Goal: Task Accomplishment & Management: Manage account settings

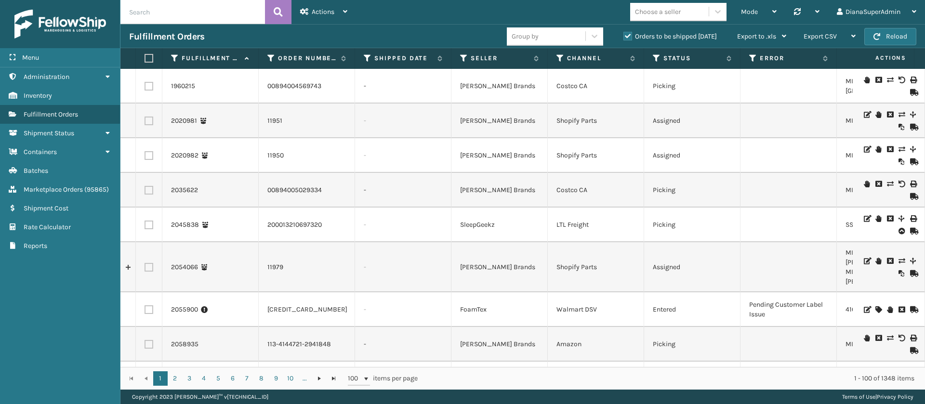
click at [337, 16] on div "Actions" at bounding box center [323, 12] width 47 height 24
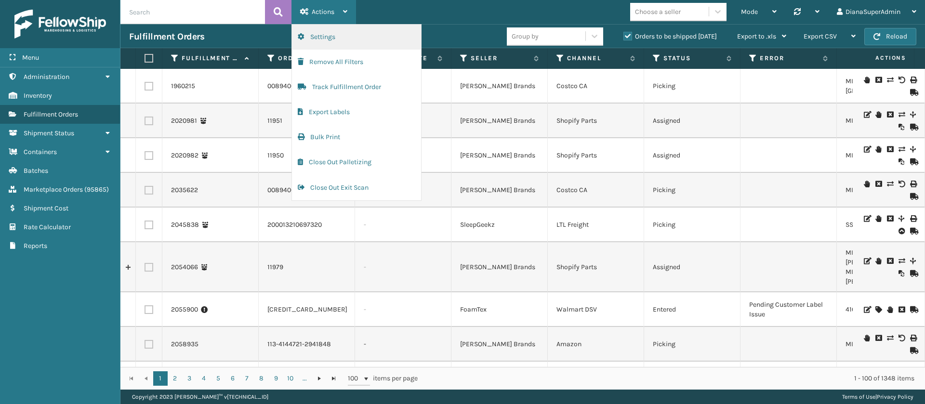
click at [343, 38] on button "Settings" at bounding box center [356, 37] width 129 height 25
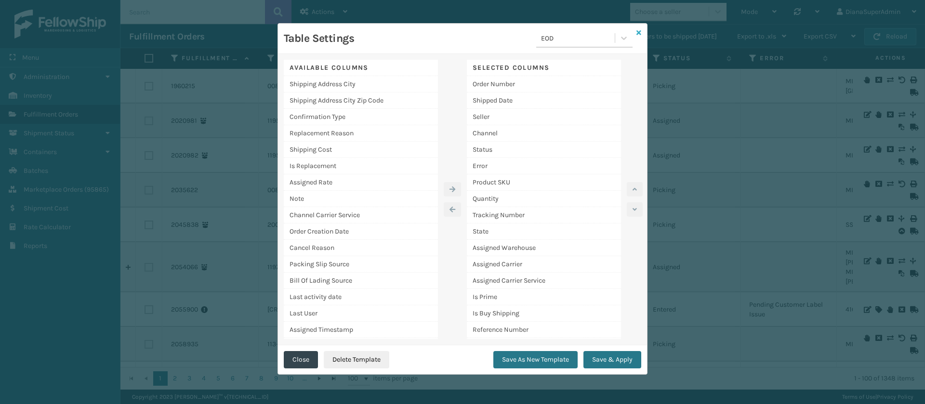
click at [639, 28] on link at bounding box center [638, 33] width 5 height 10
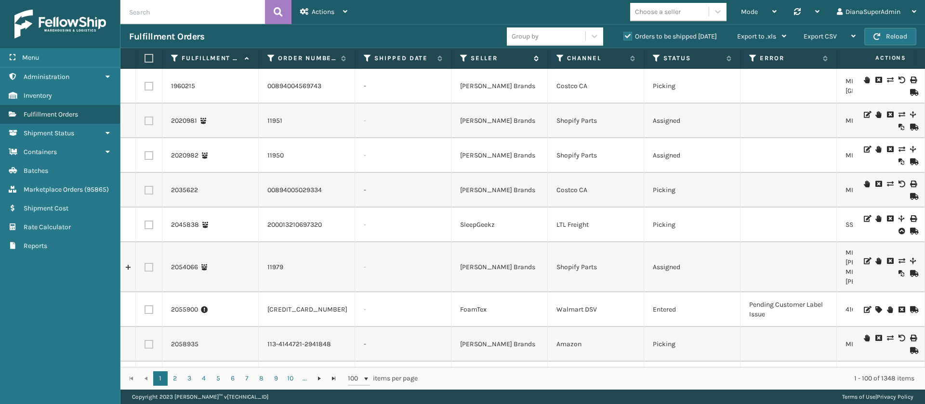
click at [462, 55] on icon at bounding box center [464, 58] width 8 height 9
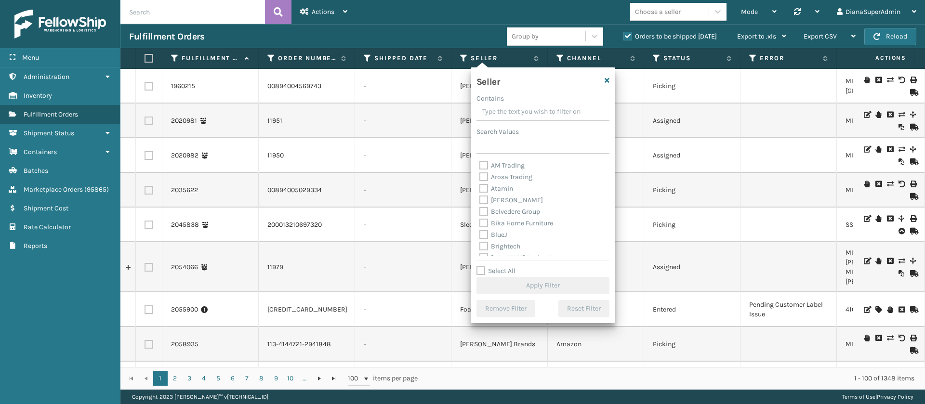
click at [486, 267] on label "Select All" at bounding box center [495, 271] width 39 height 8
click at [486, 266] on input "Select All" at bounding box center [548, 265] width 144 height 1
checkbox input "true"
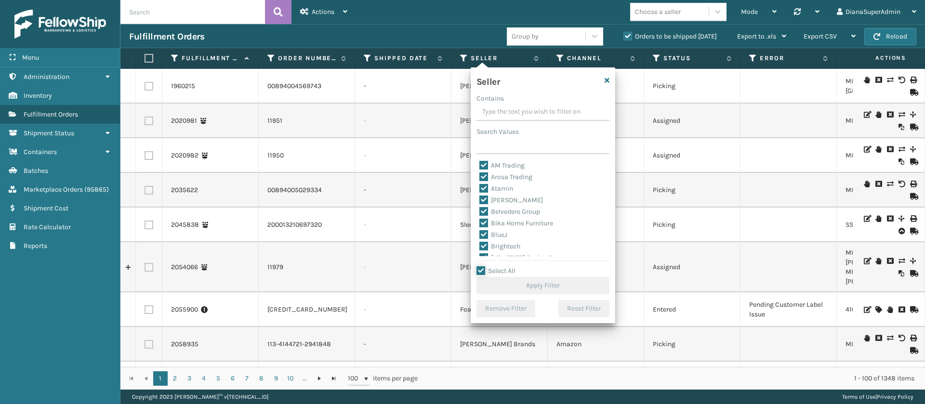
checkbox input "true"
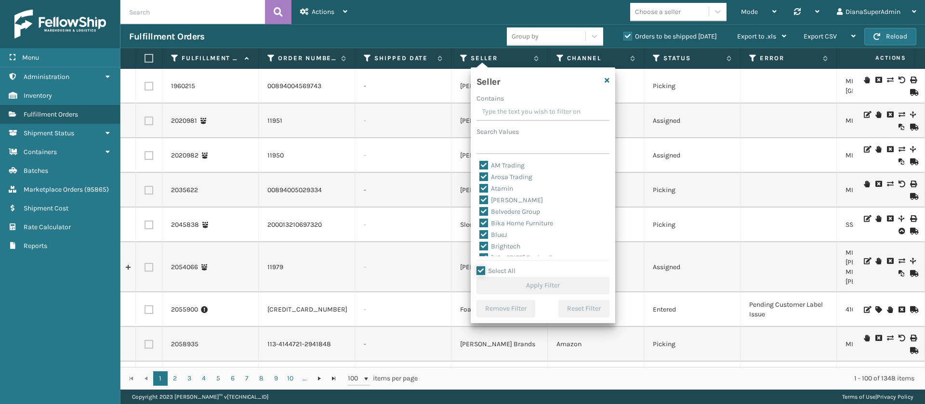
checkbox input "true"
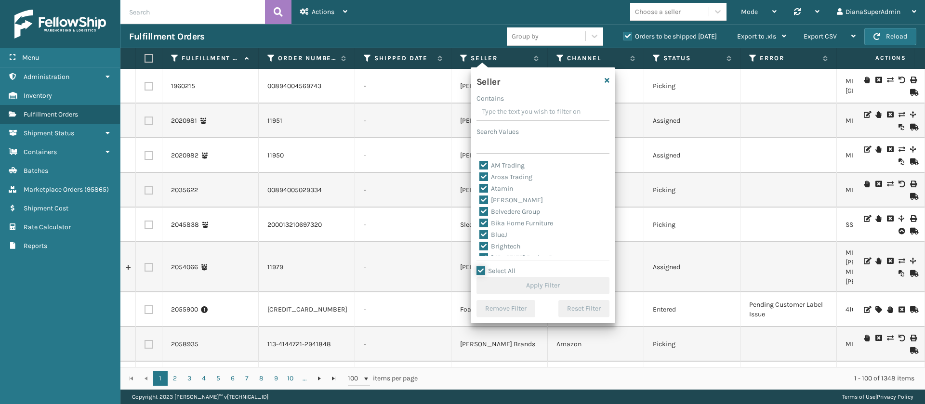
checkbox input "true"
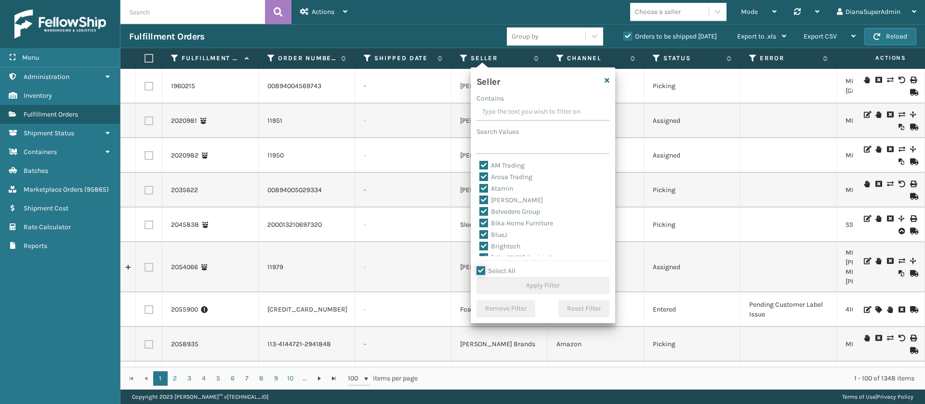
checkbox input "true"
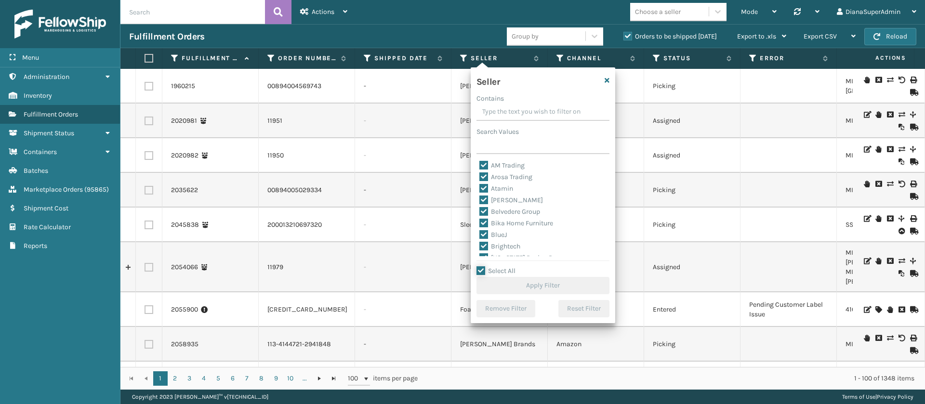
checkbox input "true"
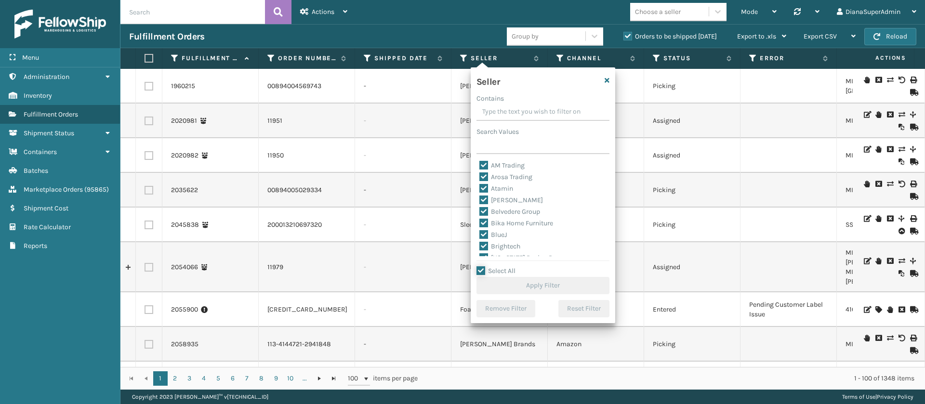
checkbox input "true"
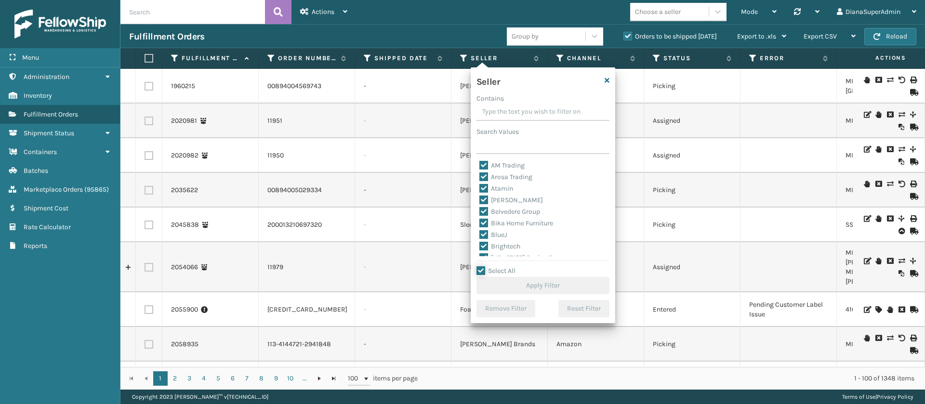
checkbox input "true"
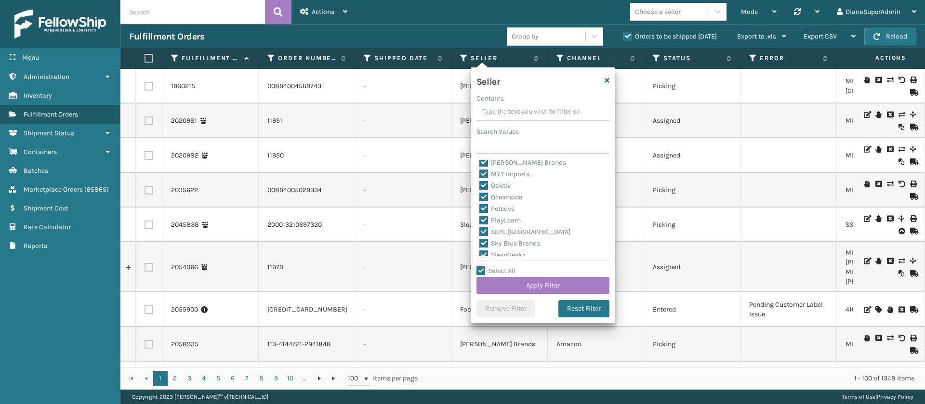
scroll to position [308, 0]
click at [484, 236] on label "SleepGeekz" at bounding box center [502, 239] width 46 height 8
click at [480, 236] on input "SleepGeekz" at bounding box center [479, 236] width 0 height 6
checkbox input "false"
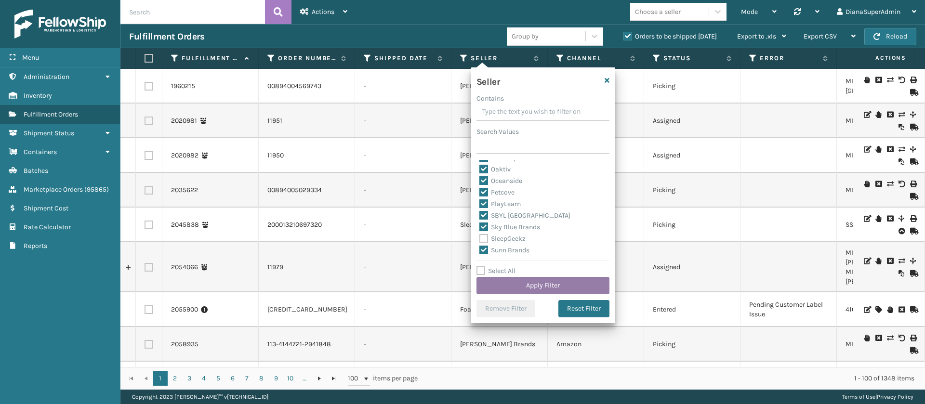
click at [537, 285] on button "Apply Filter" at bounding box center [542, 285] width 133 height 17
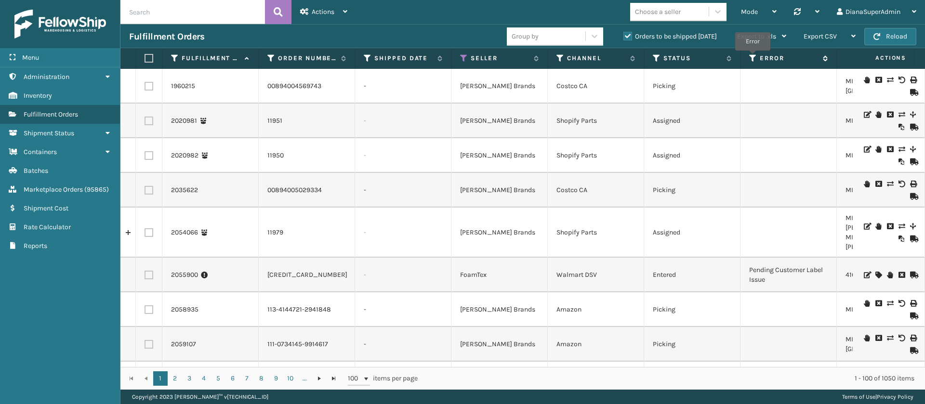
click at [752, 57] on icon at bounding box center [753, 58] width 8 height 9
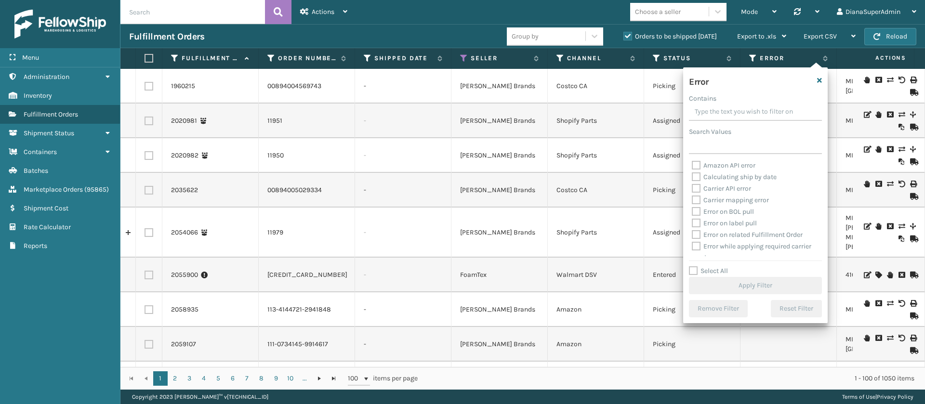
click at [692, 269] on label "Select All" at bounding box center [708, 271] width 39 height 8
click at [692, 266] on input "Select All" at bounding box center [761, 265] width 144 height 1
checkbox input "true"
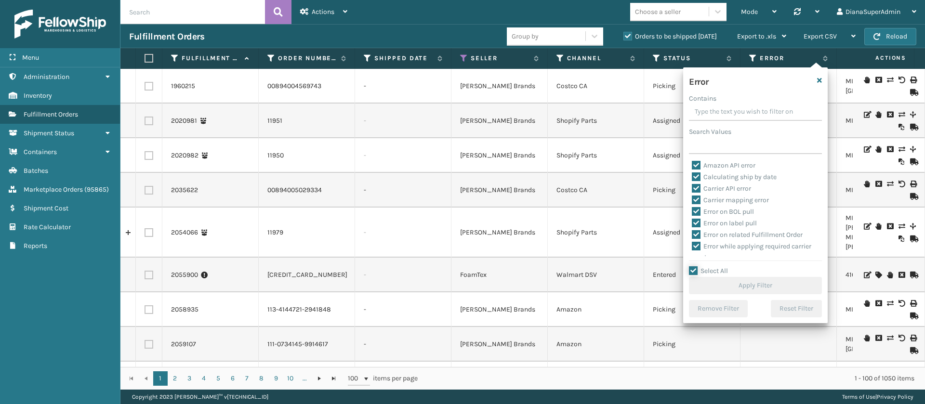
checkbox input "true"
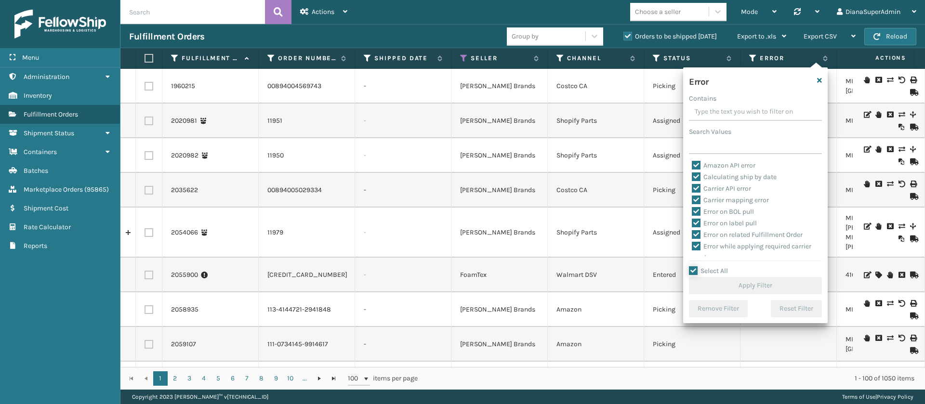
checkbox input "true"
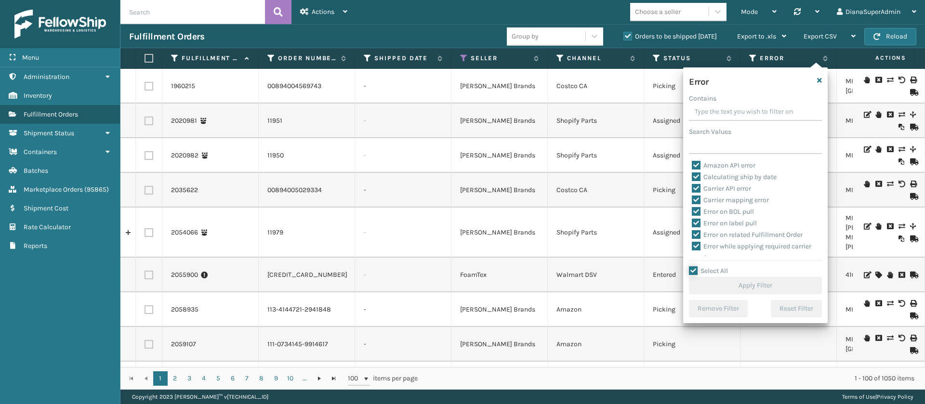
checkbox input "true"
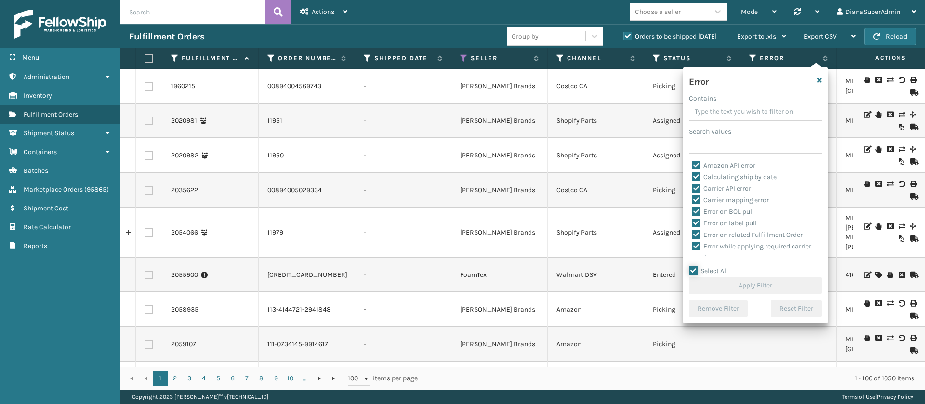
checkbox input "true"
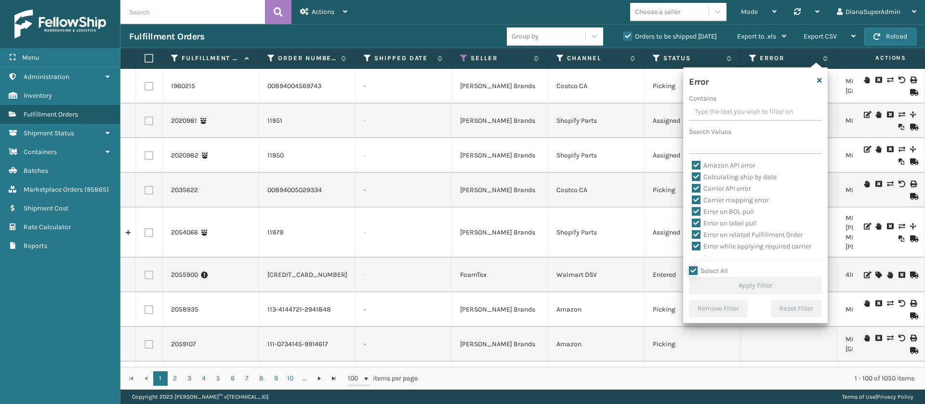
checkbox input "true"
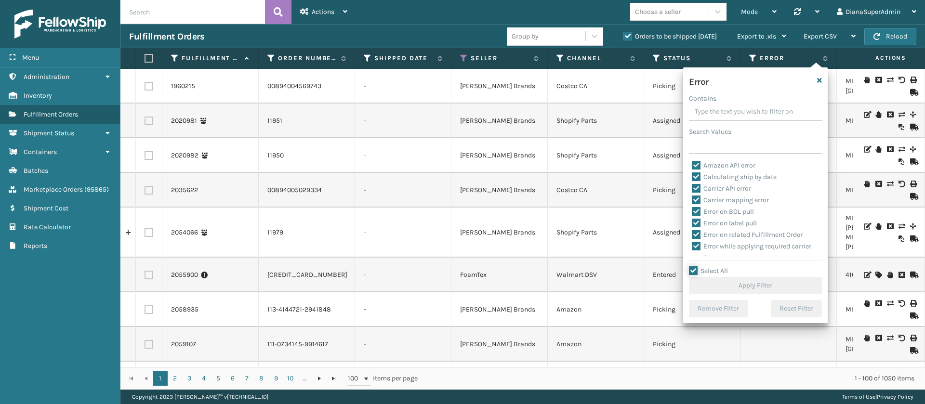
checkbox input "true"
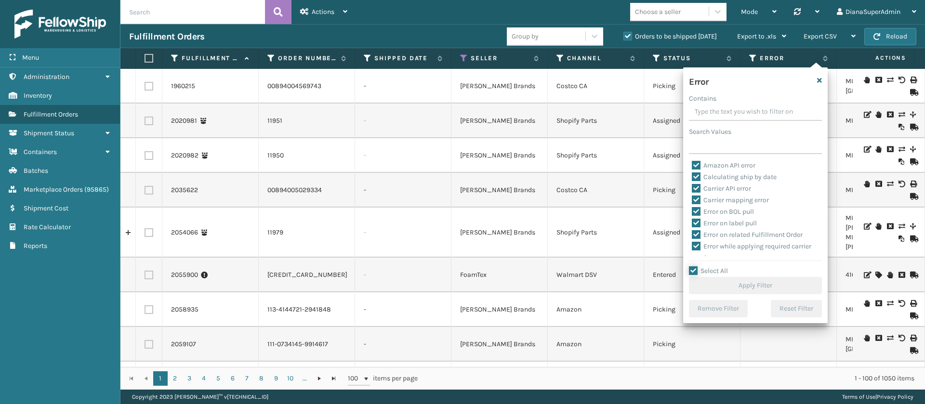
checkbox input "true"
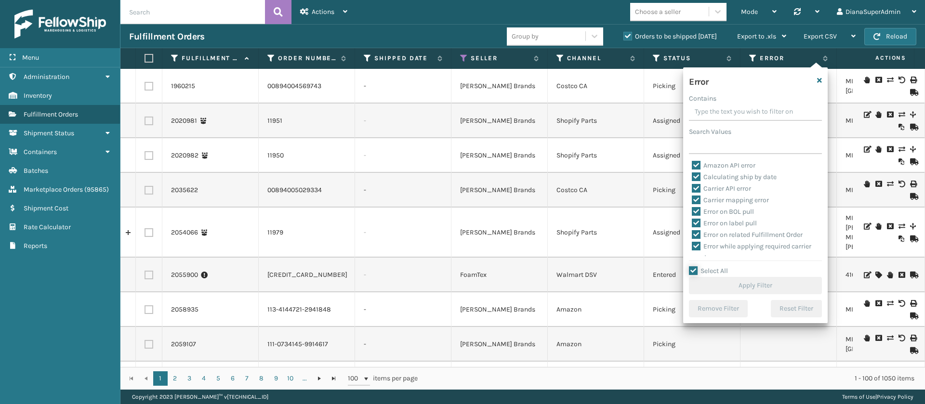
checkbox input "true"
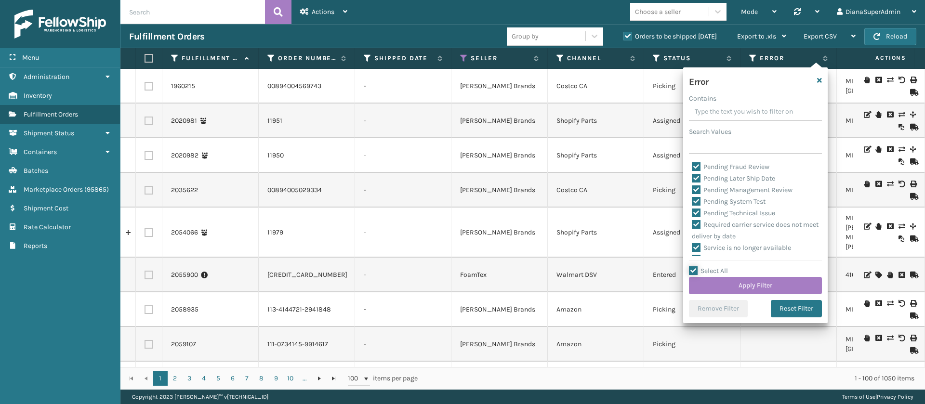
scroll to position [341, 0]
click at [696, 222] on label "Pending Technical Issue" at bounding box center [733, 217] width 83 height 8
click at [692, 218] on input "Pending Technical Issue" at bounding box center [692, 215] width 0 height 6
checkbox input "false"
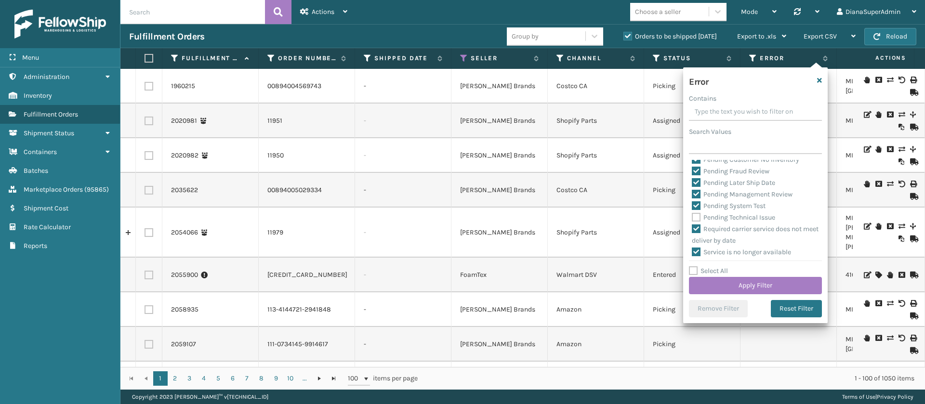
click at [697, 210] on label "Pending System Test" at bounding box center [729, 206] width 74 height 8
click at [692, 207] on input "Pending System Test" at bounding box center [692, 203] width 0 height 6
checkbox input "false"
click at [697, 198] on label "Pending Management Review" at bounding box center [742, 194] width 101 height 8
click at [692, 195] on input "Pending Management Review" at bounding box center [692, 192] width 0 height 6
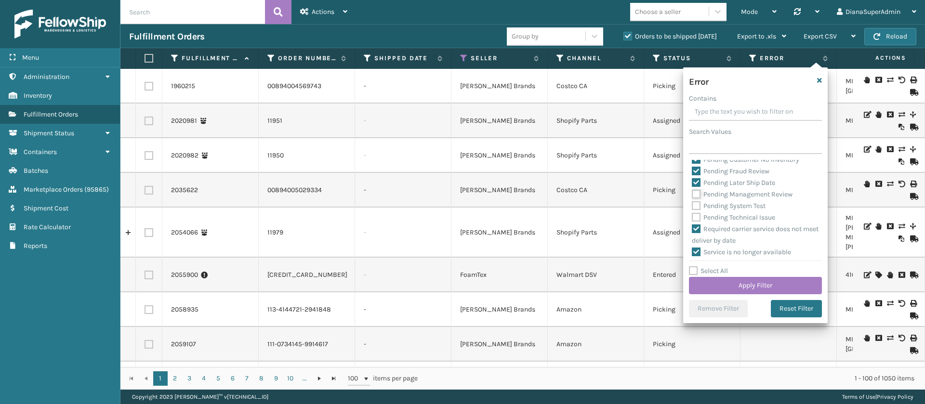
checkbox input "false"
click at [697, 187] on label "Pending Later Ship Date" at bounding box center [733, 183] width 83 height 8
click at [692, 183] on input "Pending Later Ship Date" at bounding box center [692, 180] width 0 height 6
checkbox input "false"
click at [696, 175] on label "Pending Fraud Review" at bounding box center [731, 171] width 78 height 8
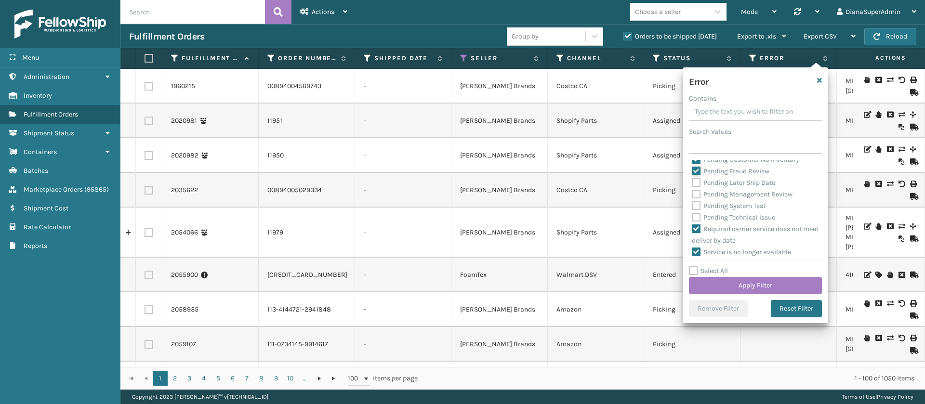
click at [692, 172] on input "Pending Fraud Review" at bounding box center [692, 169] width 0 height 6
checkbox input "false"
click at [695, 233] on label "Pending Customer No Inventory" at bounding box center [745, 229] width 107 height 8
click at [692, 230] on input "Pending Customer No Inventory" at bounding box center [692, 226] width 0 height 6
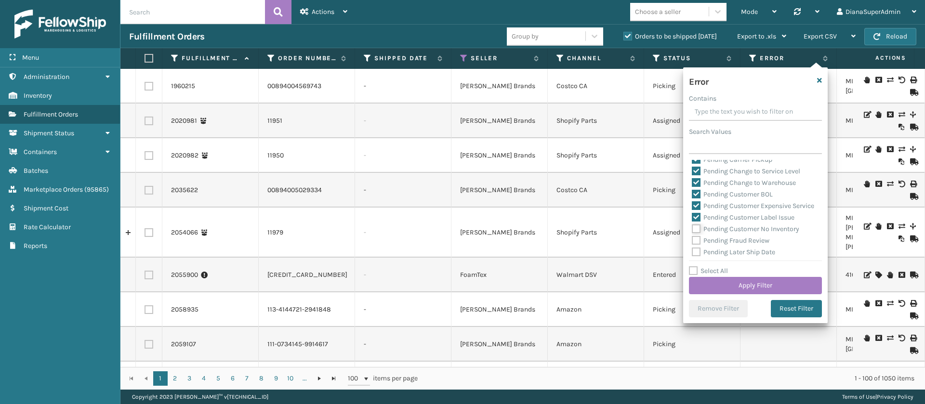
checkbox input "false"
click at [696, 222] on label "Pending Customer Label Issue" at bounding box center [743, 217] width 103 height 8
click at [692, 218] on input "Pending Customer Label Issue" at bounding box center [692, 215] width 0 height 6
checkbox input "false"
click at [696, 203] on label "Pending Customer Expensive Service" at bounding box center [753, 206] width 122 height 8
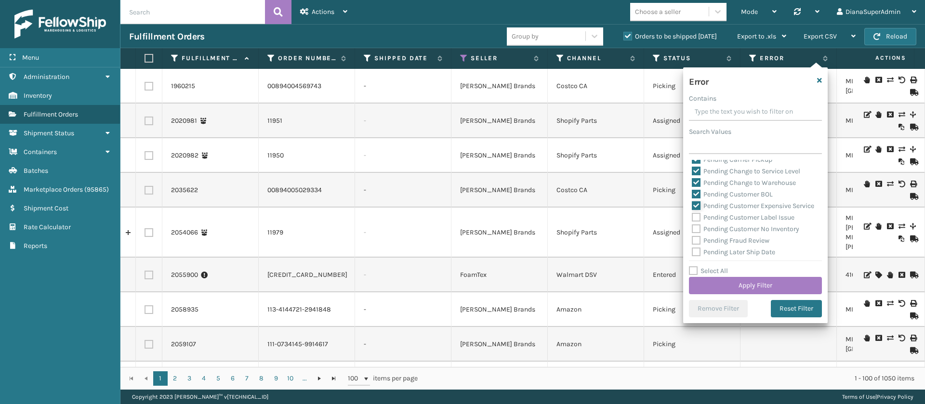
click at [692, 203] on input "Pending Customer Expensive Service" at bounding box center [692, 203] width 0 height 6
checkbox input "false"
click at [696, 194] on label "Pending Customer BOL" at bounding box center [732, 194] width 81 height 8
click at [692, 194] on input "Pending Customer BOL" at bounding box center [692, 192] width 0 height 6
checkbox input "false"
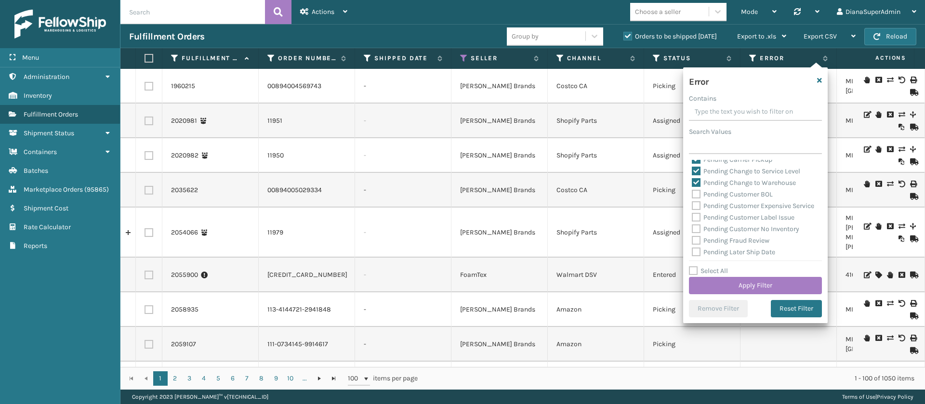
click at [696, 184] on label "Pending Change to Warehouse" at bounding box center [744, 183] width 104 height 8
click at [692, 183] on input "Pending Change to Warehouse" at bounding box center [692, 180] width 0 height 6
checkbox input "false"
click at [696, 172] on label "Pending Change to Service Level" at bounding box center [746, 171] width 108 height 8
click at [692, 172] on input "Pending Change to Service Level" at bounding box center [692, 169] width 0 height 6
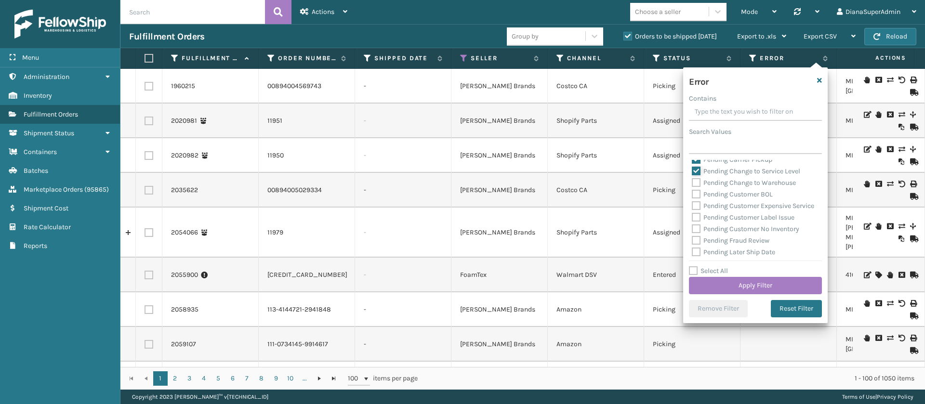
checkbox input "false"
click at [697, 209] on label "Pending Carrier Pickup" at bounding box center [732, 212] width 80 height 8
click at [692, 209] on input "Pending Carrier Pickup" at bounding box center [692, 210] width 0 height 6
checkbox input "false"
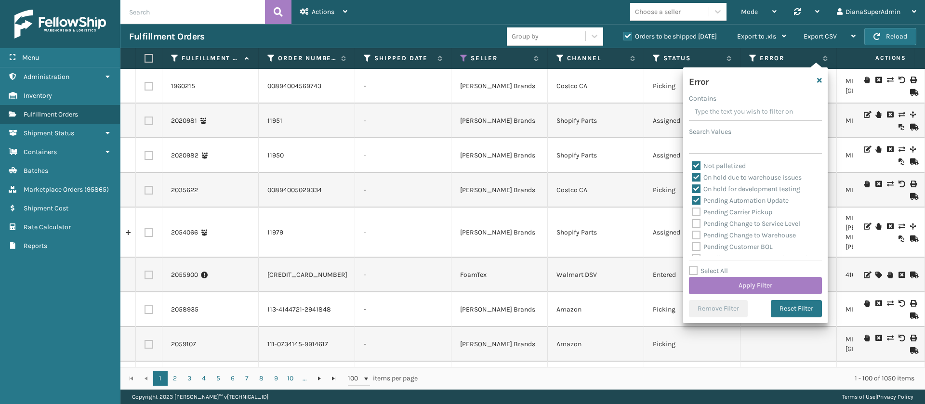
click at [697, 200] on label "Pending Automation Update" at bounding box center [740, 200] width 97 height 8
click at [692, 200] on input "Pending Automation Update" at bounding box center [692, 198] width 0 height 6
checkbox input "false"
click at [765, 283] on button "Apply Filter" at bounding box center [755, 285] width 133 height 17
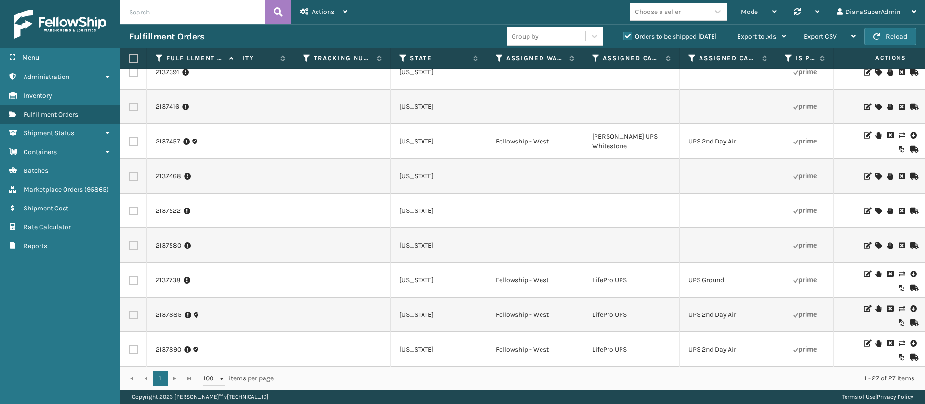
scroll to position [0, 0]
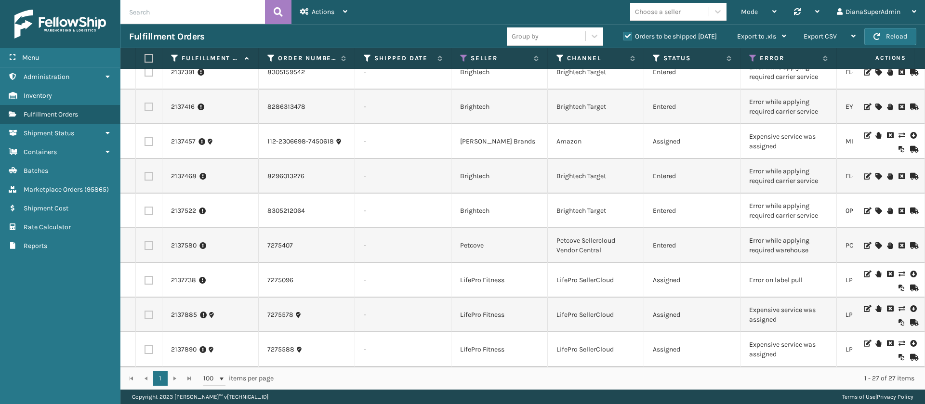
click at [898, 340] on icon at bounding box center [901, 343] width 6 height 7
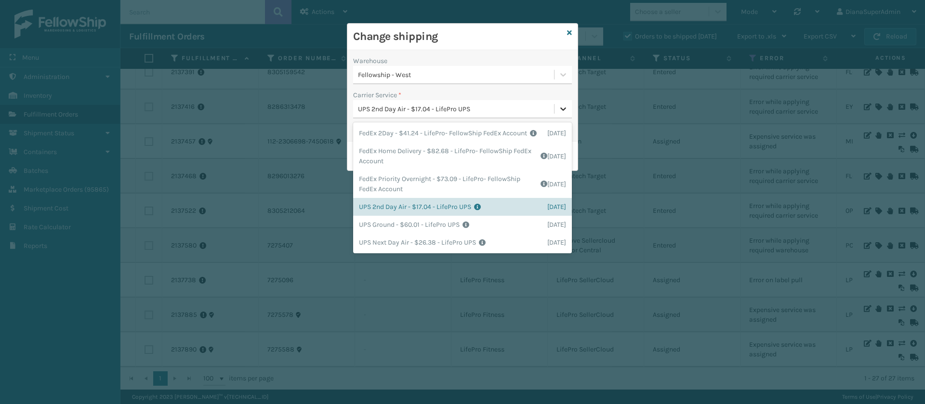
click at [567, 104] on icon at bounding box center [563, 109] width 10 height 10
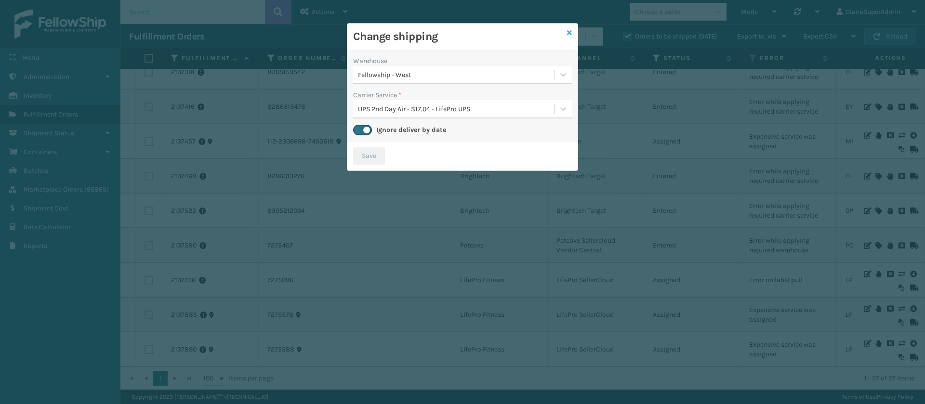
click at [570, 32] on icon at bounding box center [569, 32] width 5 height 7
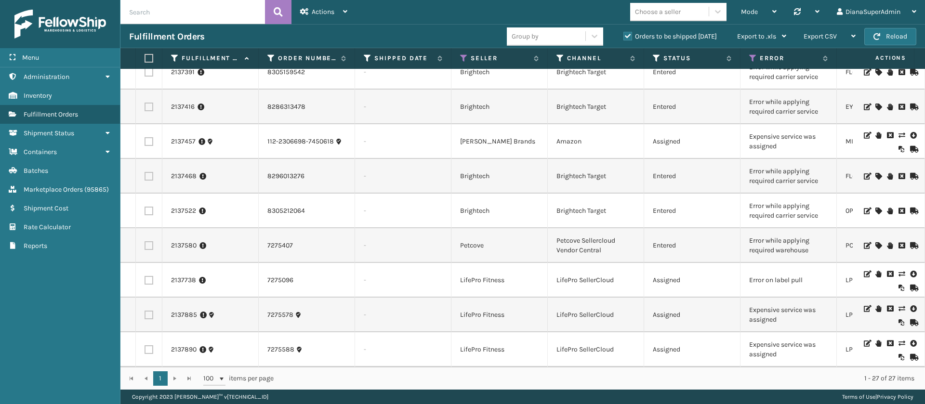
click at [898, 305] on icon at bounding box center [901, 308] width 6 height 7
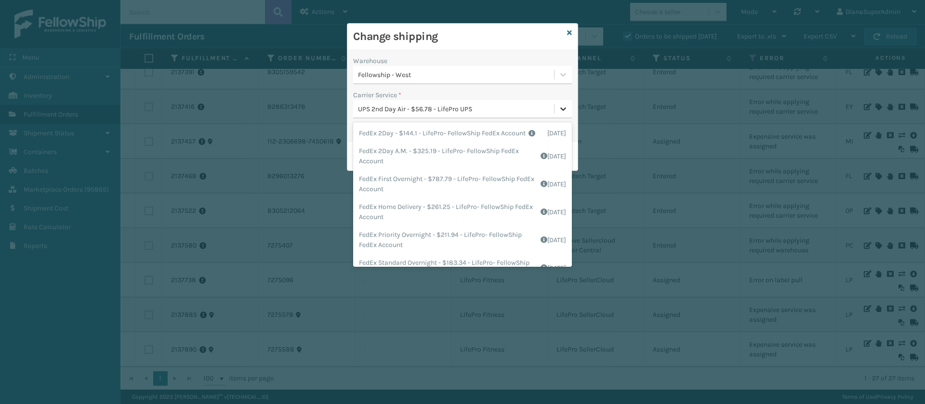
click at [560, 112] on icon at bounding box center [563, 109] width 10 height 10
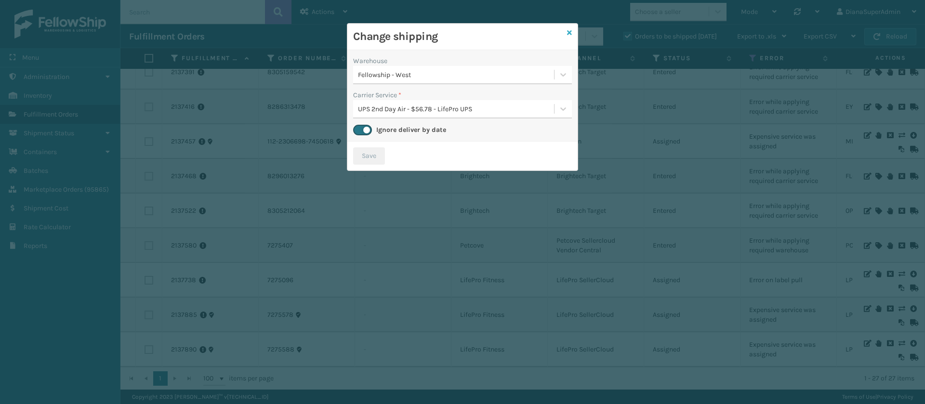
click at [571, 33] on icon at bounding box center [569, 32] width 5 height 7
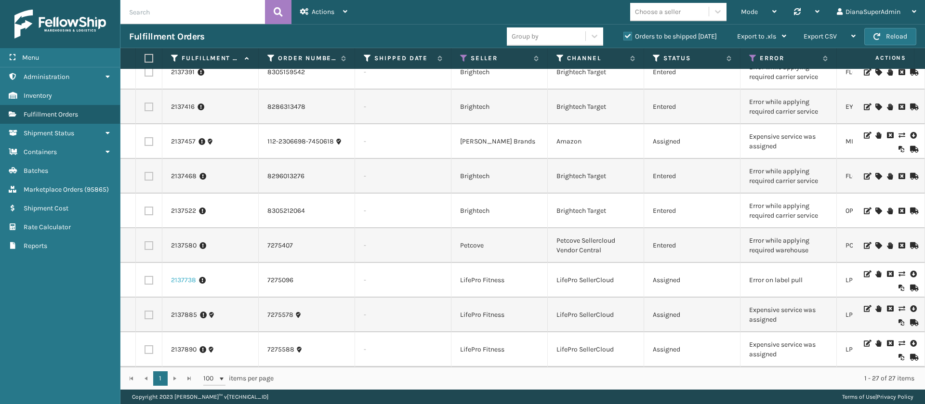
click at [182, 275] on link "2137738" at bounding box center [183, 280] width 25 height 10
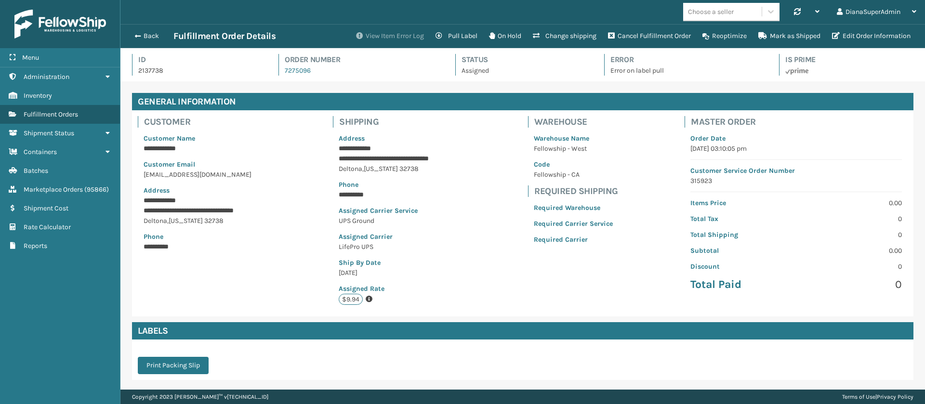
click at [369, 35] on button "View Item Error Log" at bounding box center [389, 35] width 79 height 19
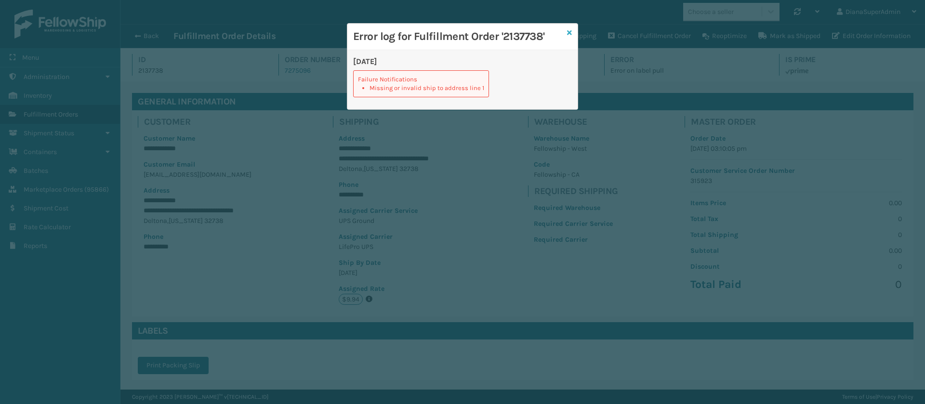
click at [571, 33] on icon at bounding box center [569, 32] width 5 height 7
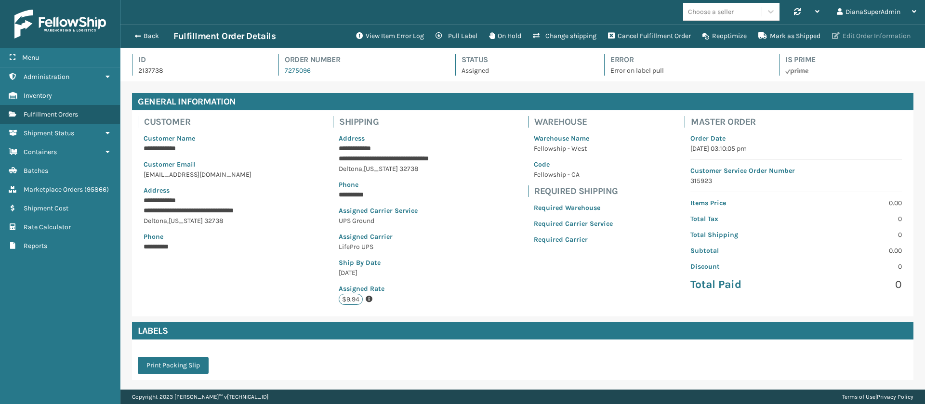
click at [860, 30] on button "Edit Order Information" at bounding box center [871, 35] width 90 height 19
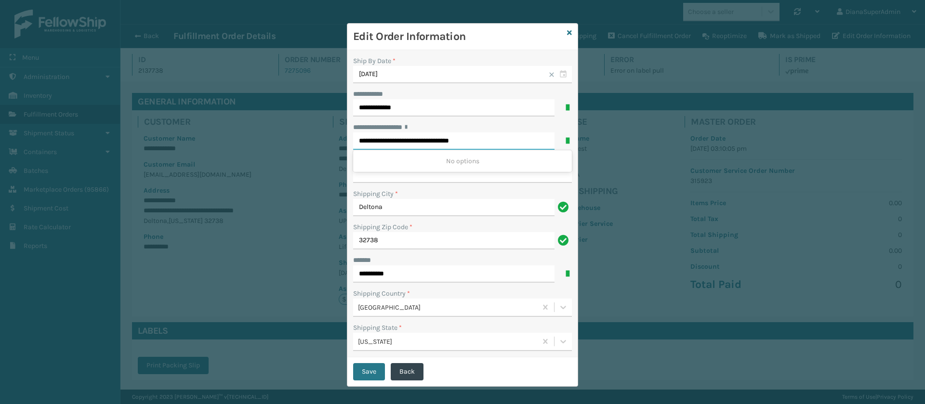
click at [508, 139] on input "**********" at bounding box center [453, 140] width 201 height 17
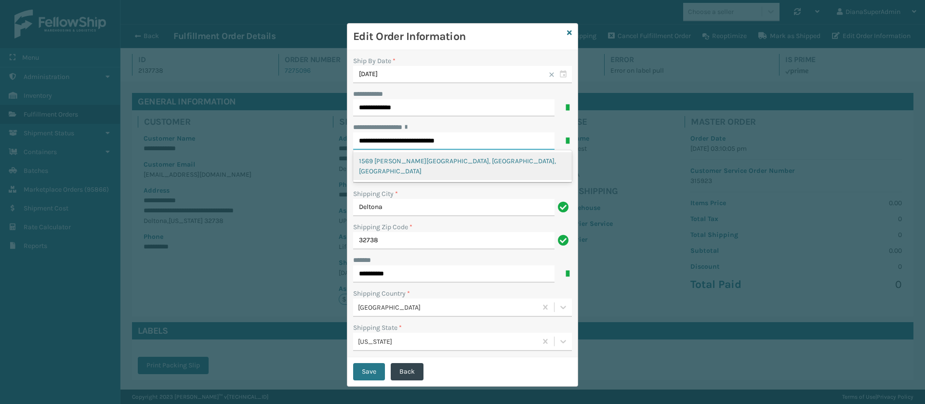
click at [455, 160] on div "1569 [PERSON_NAME][GEOGRAPHIC_DATA], [GEOGRAPHIC_DATA], [GEOGRAPHIC_DATA]" at bounding box center [462, 166] width 219 height 28
type input "**********"
type input "DELTONA"
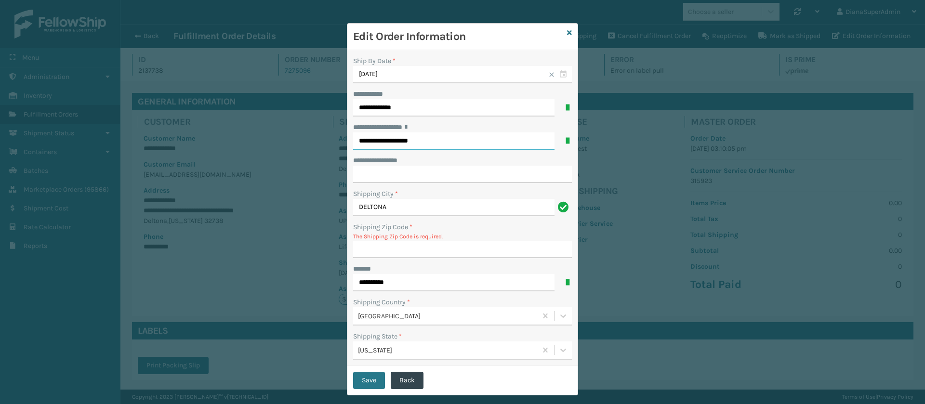
type input "32738-5054"
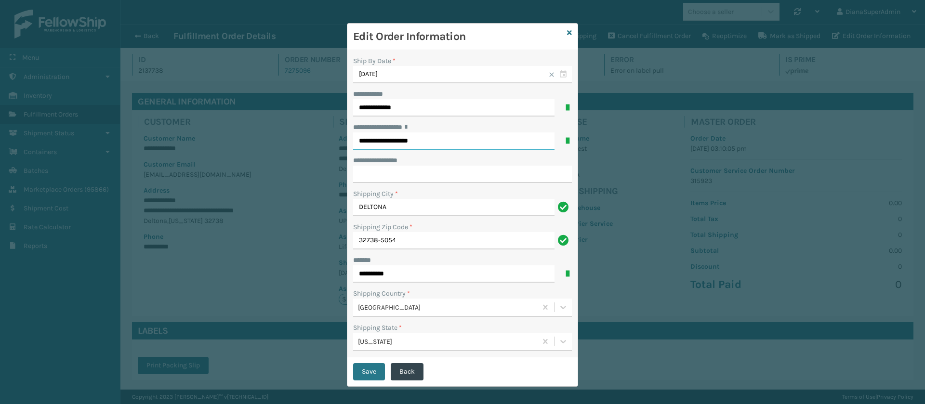
type input "**********"
click at [428, 168] on input "**********" at bounding box center [462, 174] width 219 height 17
click at [489, 31] on h3 "Edit Order Information" at bounding box center [458, 36] width 210 height 14
click at [364, 373] on button "Save" at bounding box center [369, 371] width 32 height 17
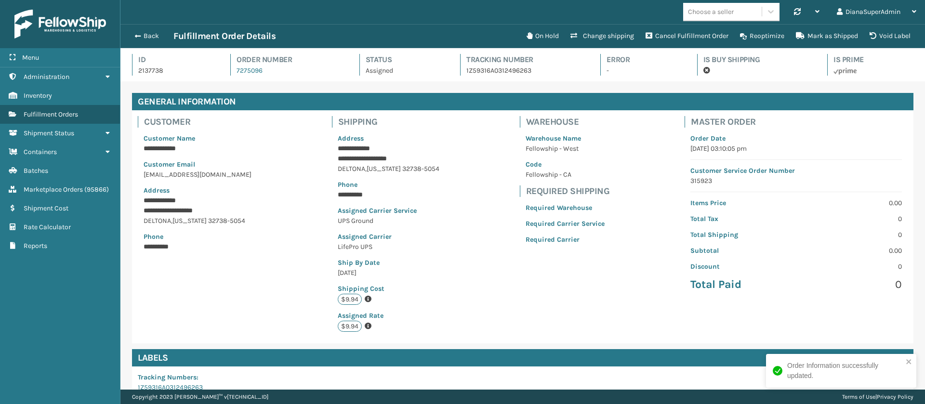
scroll to position [23, 804]
click at [140, 34] on button "Back" at bounding box center [151, 36] width 44 height 9
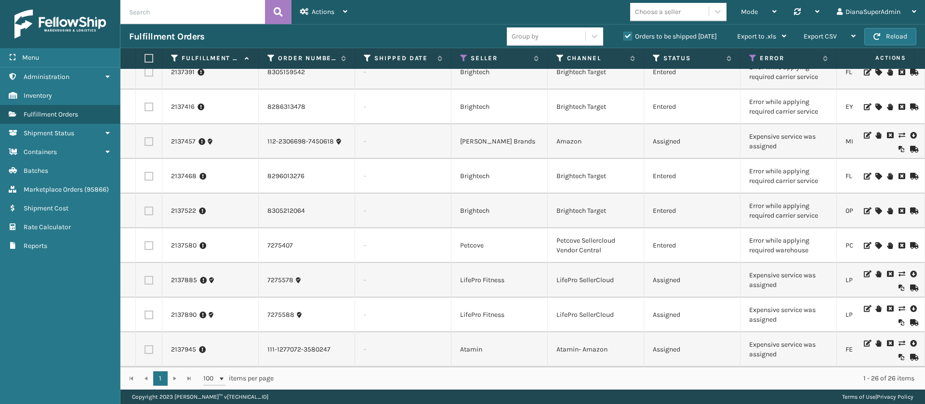
click at [898, 340] on icon at bounding box center [901, 343] width 6 height 7
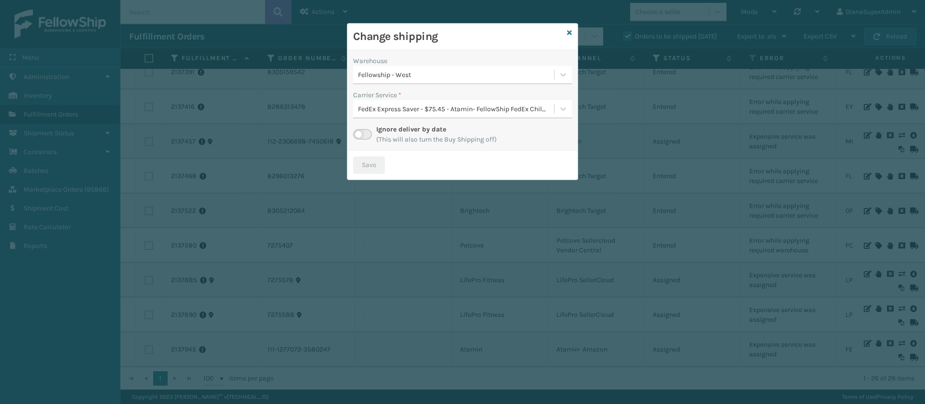
click at [367, 135] on label at bounding box center [362, 134] width 19 height 11
click at [359, 135] on input "checkbox" at bounding box center [356, 132] width 6 height 6
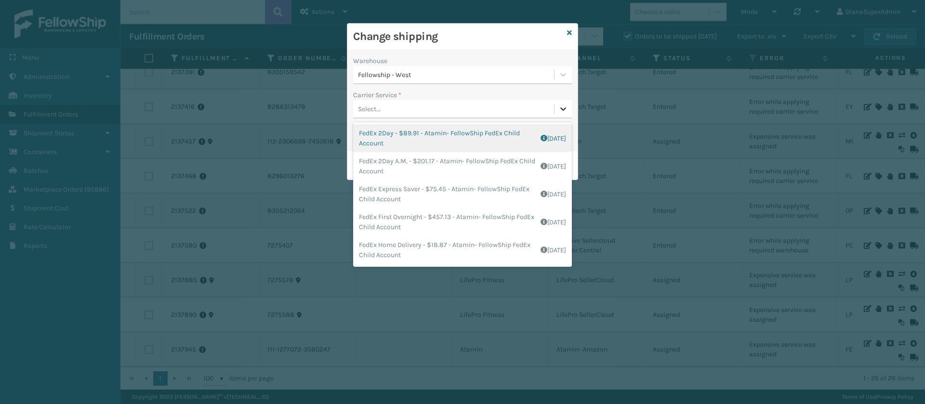
click at [563, 110] on icon at bounding box center [563, 108] width 6 height 3
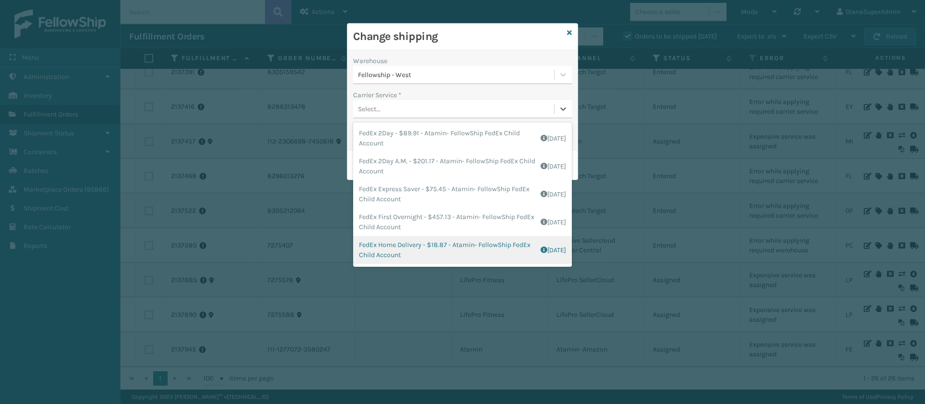
scroll to position [55, 0]
click at [410, 246] on div "FedEx Home Delivery - $18.87 - Atamin- FellowShip FedEx Child Account Shipping …" at bounding box center [462, 250] width 219 height 28
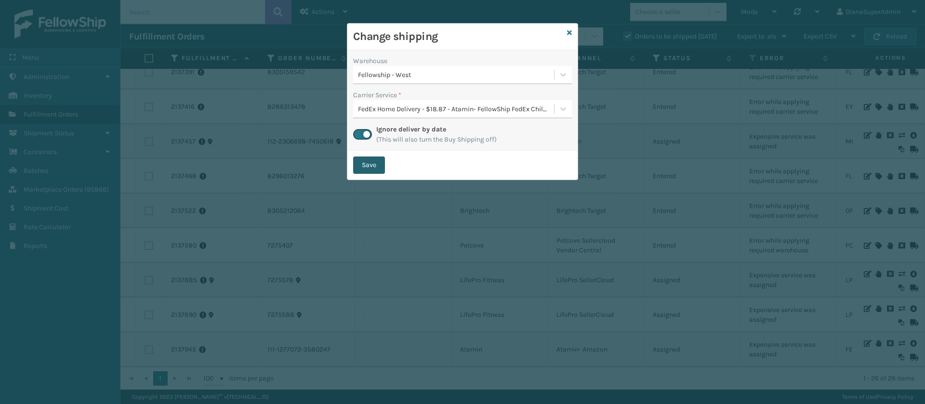
click at [376, 168] on button "Save" at bounding box center [369, 165] width 32 height 17
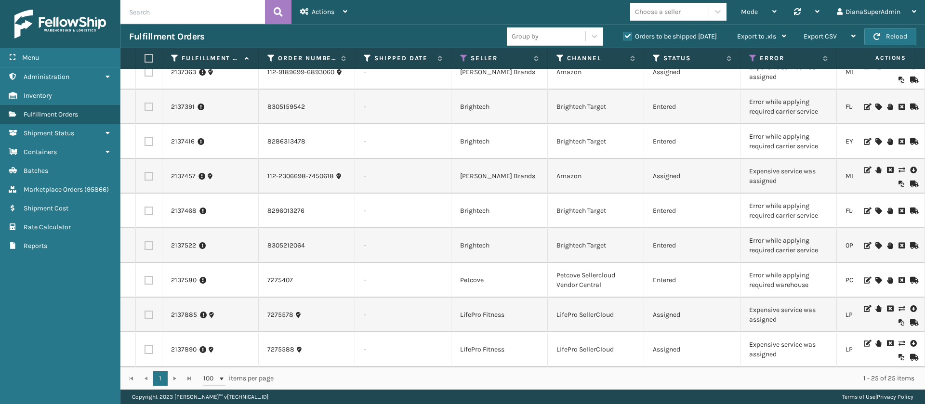
click at [875, 277] on icon at bounding box center [878, 280] width 6 height 7
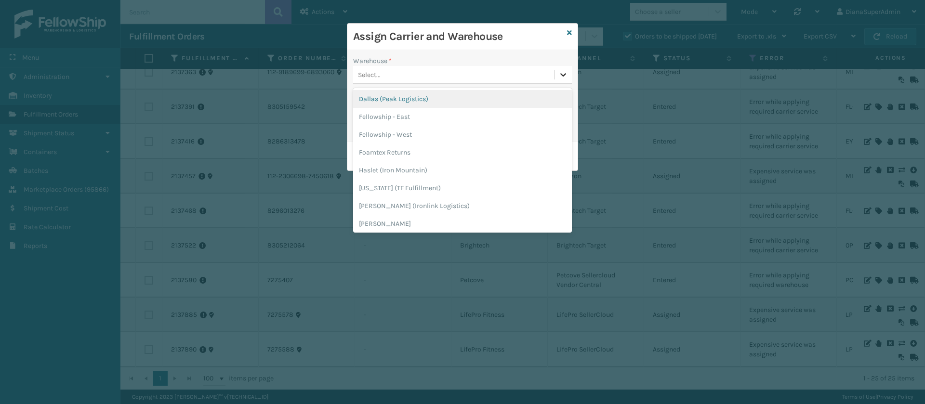
click at [559, 71] on icon at bounding box center [563, 75] width 10 height 10
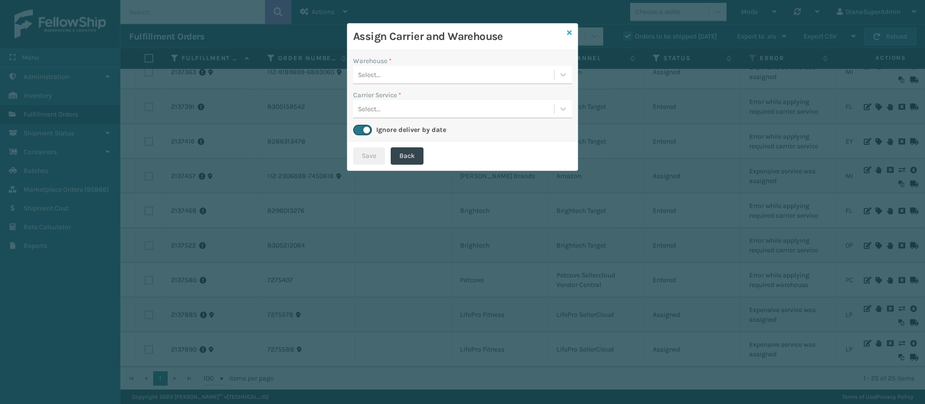
click at [569, 31] on icon at bounding box center [569, 32] width 5 height 7
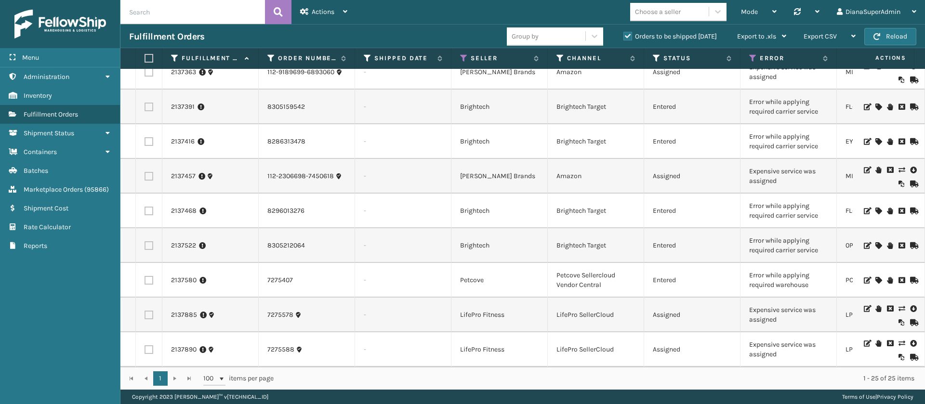
click at [875, 242] on icon at bounding box center [878, 245] width 6 height 7
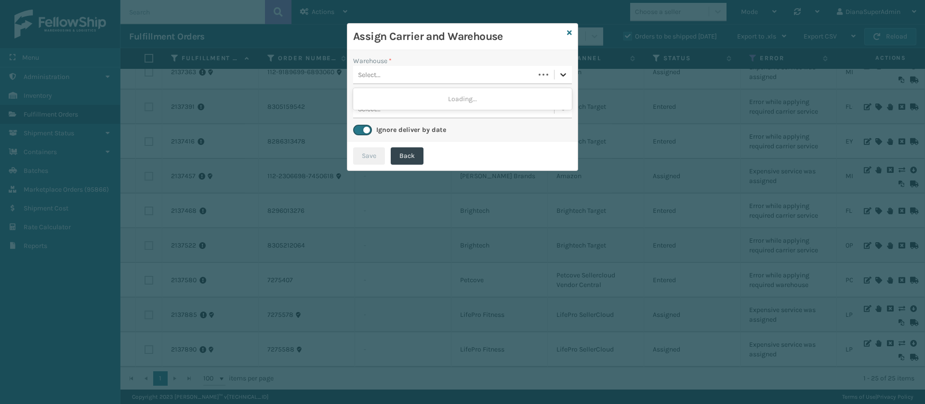
click at [561, 79] on div at bounding box center [562, 74] width 17 height 17
click at [525, 91] on div "Fellowship - West" at bounding box center [462, 99] width 219 height 18
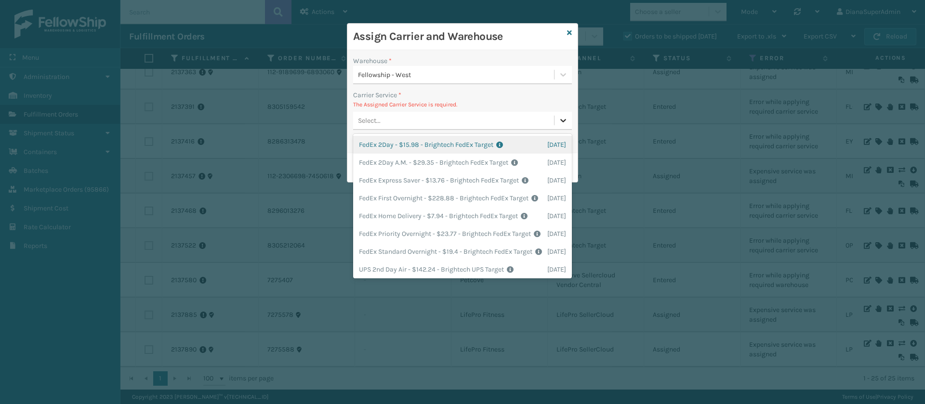
click at [562, 117] on icon at bounding box center [563, 121] width 10 height 10
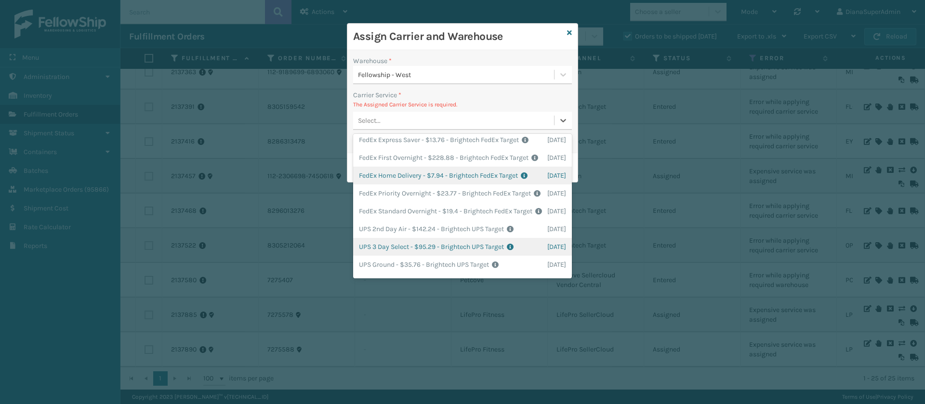
scroll to position [40, 0]
click at [415, 185] on div "FedEx Home Delivery - $7.94 - Brightech FedEx Target Shipping Cost $7.94 Surplu…" at bounding box center [462, 176] width 219 height 18
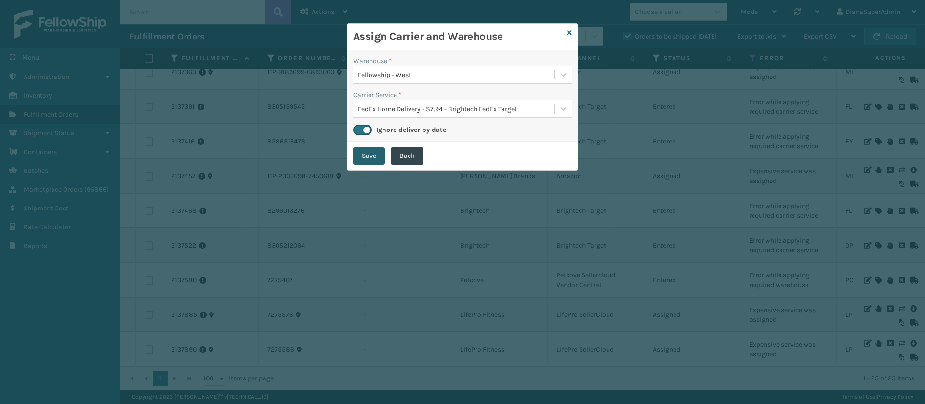
click at [370, 155] on button "Save" at bounding box center [369, 155] width 32 height 17
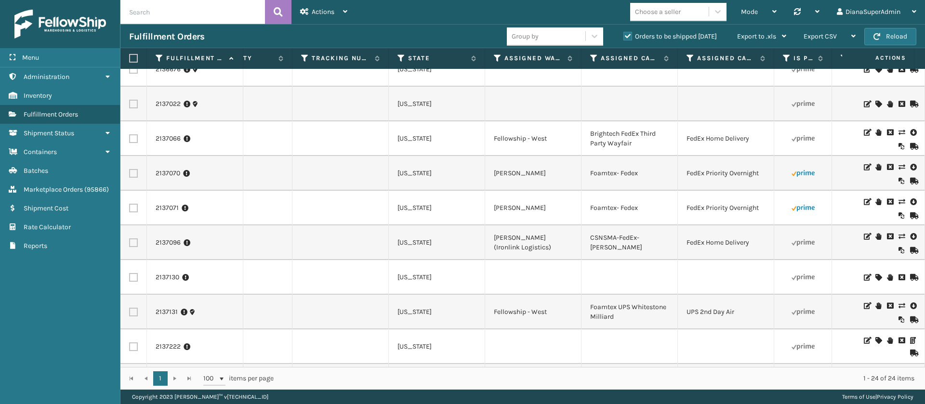
scroll to position [0, 744]
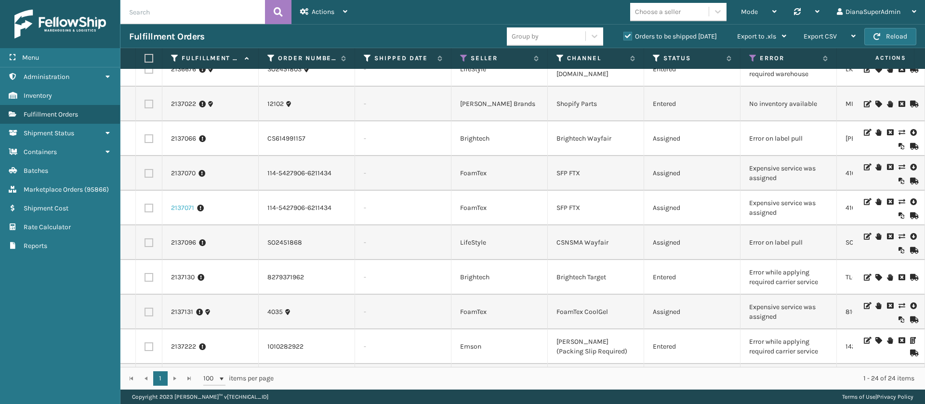
click at [173, 206] on link "2137071" at bounding box center [182, 208] width 23 height 10
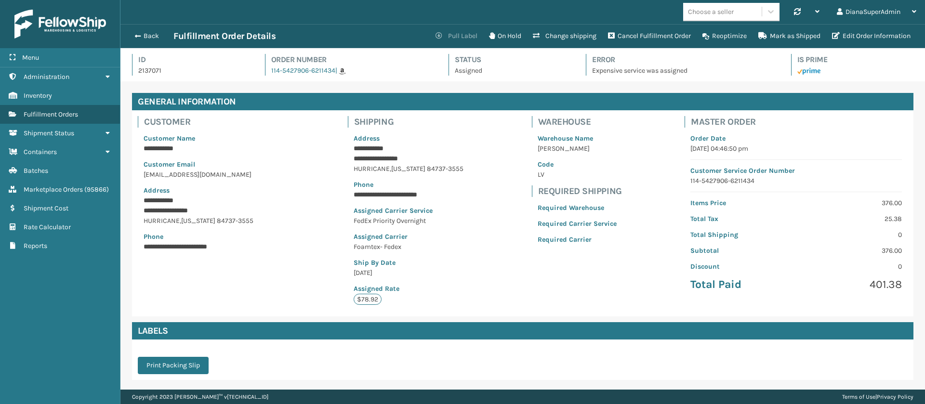
click at [453, 31] on button "Pull Label" at bounding box center [456, 35] width 53 height 19
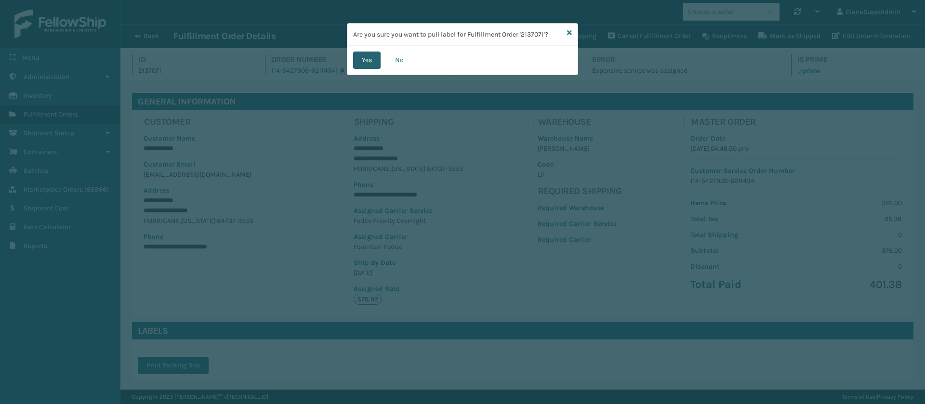
click at [357, 63] on button "Yes" at bounding box center [366, 60] width 27 height 17
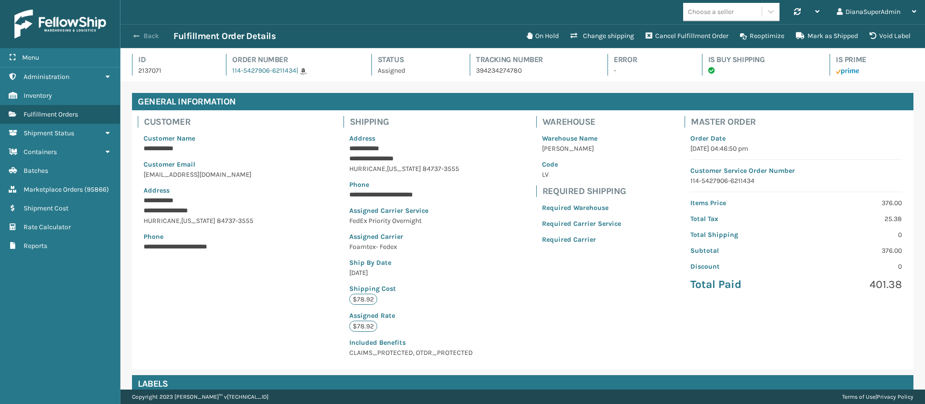
click at [144, 35] on button "Back" at bounding box center [151, 36] width 44 height 9
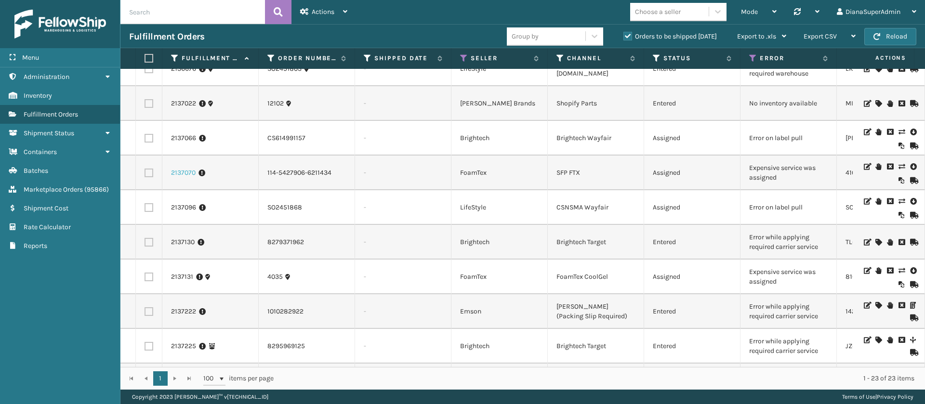
click at [183, 169] on link "2137070" at bounding box center [183, 173] width 25 height 10
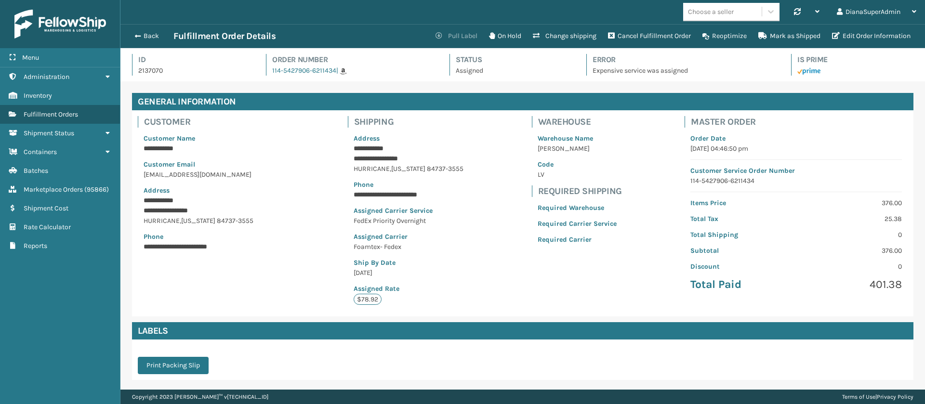
click at [456, 35] on button "Pull Label" at bounding box center [456, 35] width 53 height 19
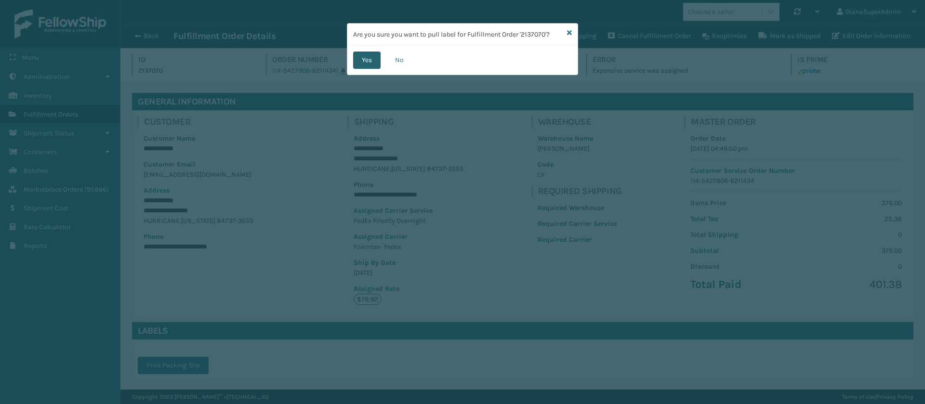
click at [363, 57] on button "Yes" at bounding box center [366, 60] width 27 height 17
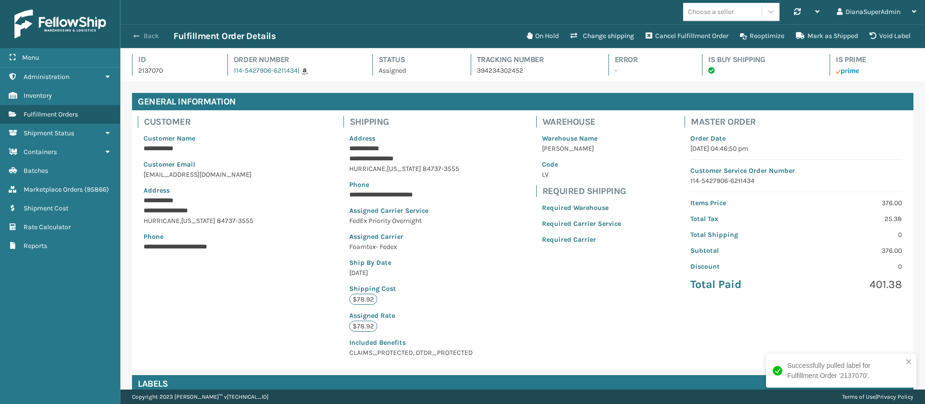
click at [142, 39] on button "Back" at bounding box center [151, 36] width 44 height 9
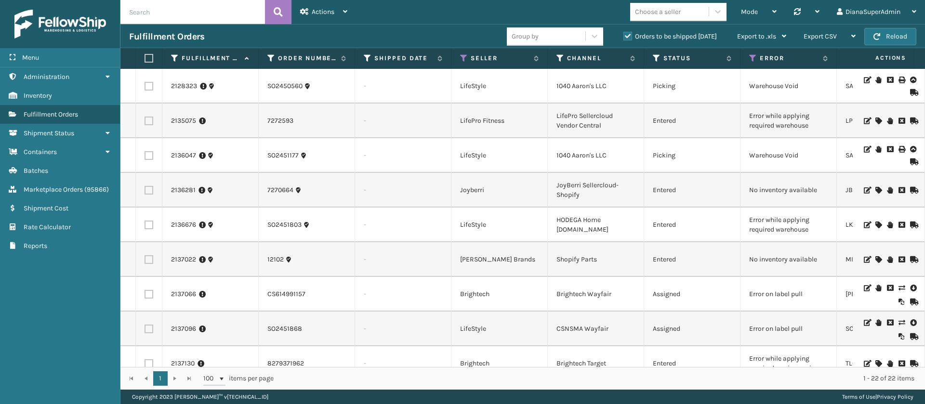
click at [875, 120] on icon at bounding box center [878, 121] width 6 height 7
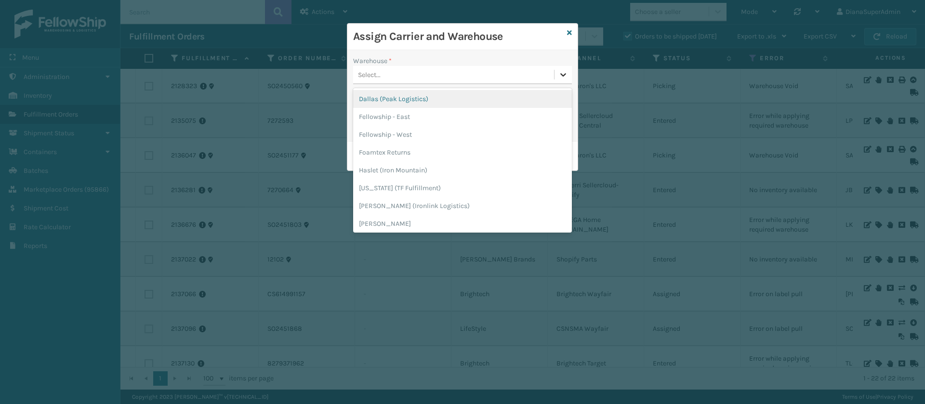
click at [561, 76] on icon at bounding box center [563, 75] width 10 height 10
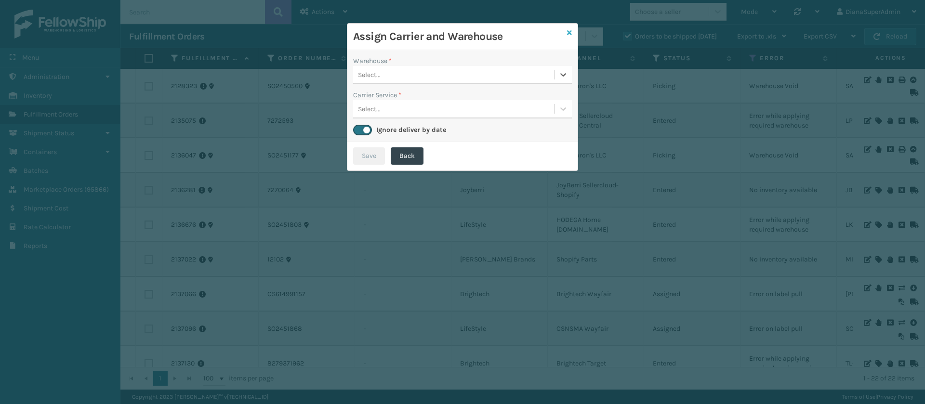
drag, startPoint x: 561, startPoint y: 76, endPoint x: 568, endPoint y: 29, distance: 47.7
click at [568, 29] on div "Assign Carrier and Warehouse Warehouse * 0 results available. Select is focused…" at bounding box center [462, 97] width 231 height 148
click at [568, 29] on icon at bounding box center [569, 32] width 5 height 7
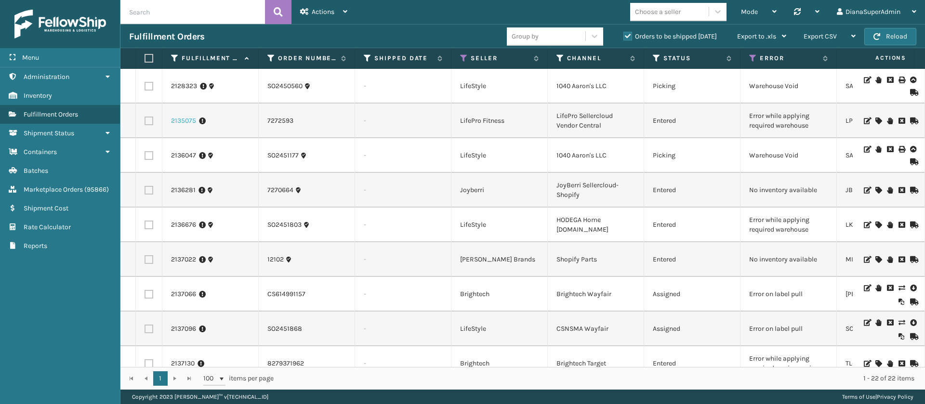
click at [179, 124] on link "2135075" at bounding box center [183, 121] width 25 height 10
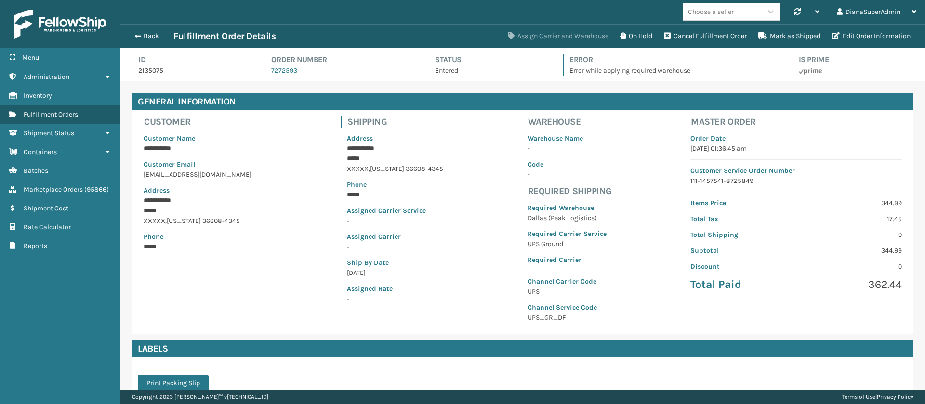
click at [551, 34] on button "Assign Carrier and Warehouse" at bounding box center [558, 35] width 112 height 19
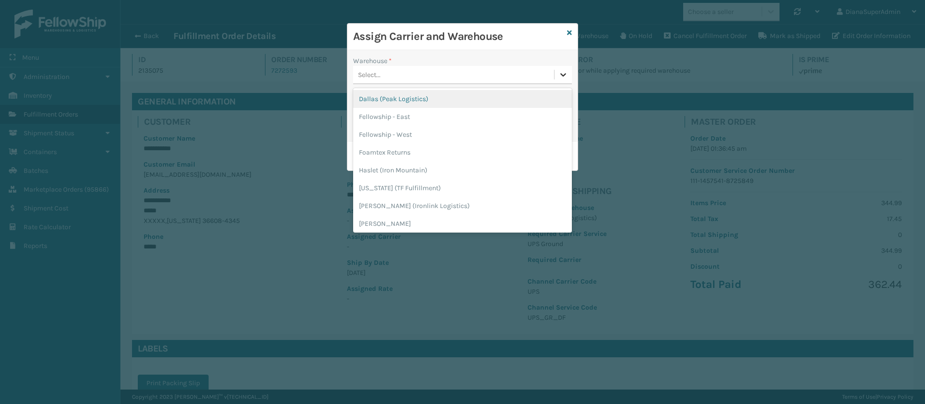
click at [563, 74] on icon at bounding box center [563, 75] width 10 height 10
click at [448, 101] on div "Dallas (Peak Logistics)" at bounding box center [462, 99] width 219 height 18
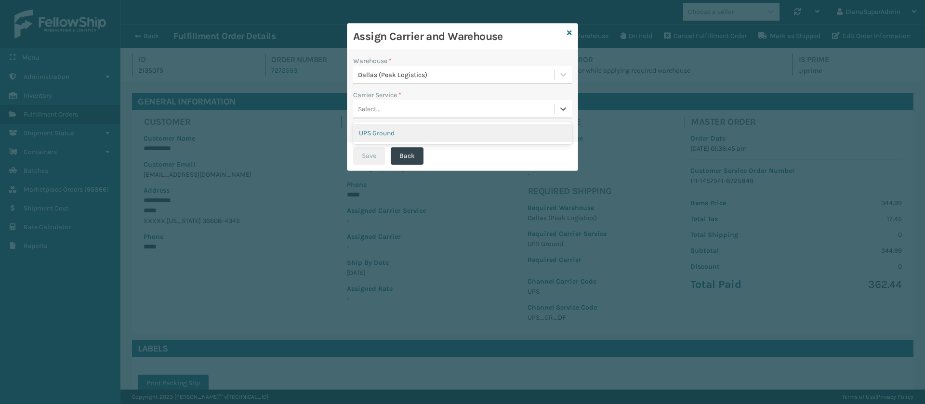
click at [518, 101] on div "Select..." at bounding box center [453, 109] width 201 height 16
click at [455, 132] on div "UPS Ground" at bounding box center [462, 133] width 219 height 18
click at [368, 156] on button "Save" at bounding box center [369, 155] width 32 height 17
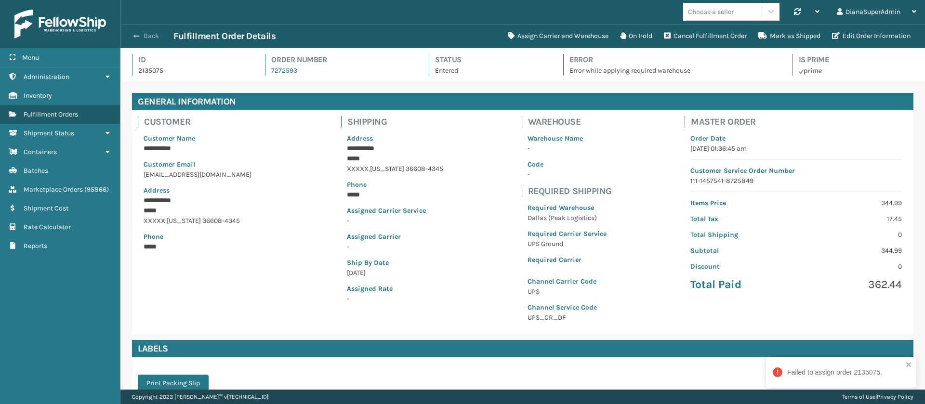
click at [137, 37] on span "button" at bounding box center [136, 36] width 6 height 7
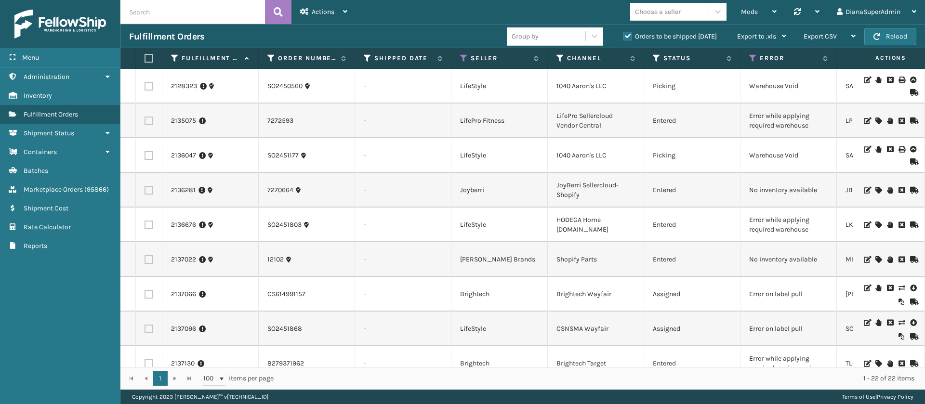
click at [875, 223] on icon at bounding box center [878, 225] width 6 height 7
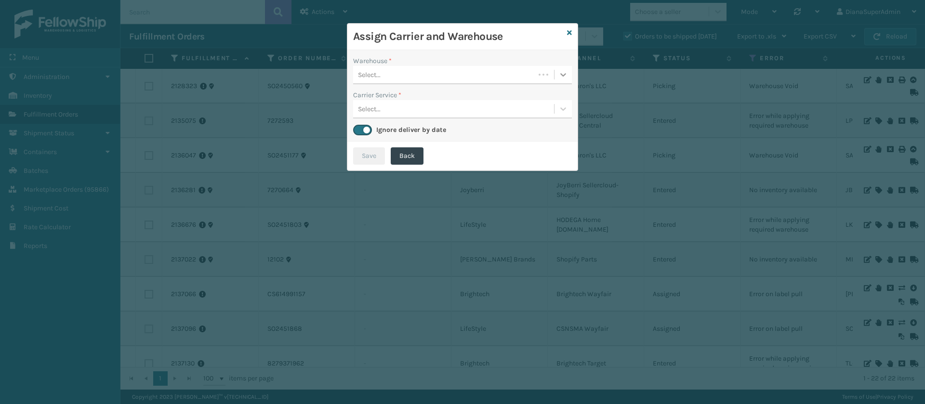
click at [565, 70] on icon at bounding box center [563, 75] width 10 height 10
drag, startPoint x: 565, startPoint y: 69, endPoint x: 571, endPoint y: 29, distance: 40.8
click at [571, 29] on div "Assign Carrier and Warehouse Warehouse * 0 results available. Select is focused…" at bounding box center [462, 97] width 231 height 148
click at [571, 29] on icon at bounding box center [569, 32] width 5 height 7
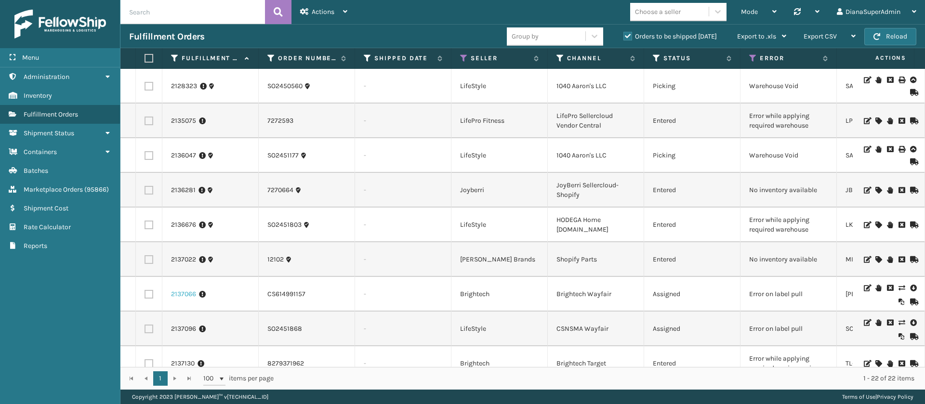
click at [182, 292] on link "2137066" at bounding box center [183, 294] width 25 height 10
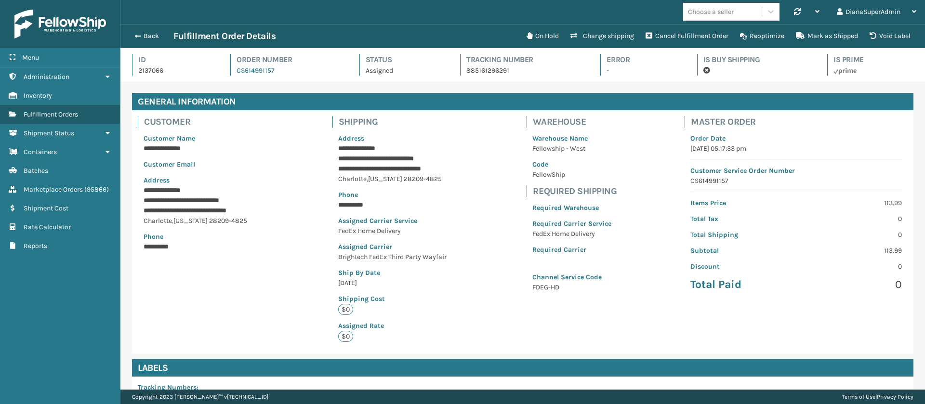
scroll to position [23, 804]
click at [143, 36] on button "Back" at bounding box center [151, 36] width 44 height 9
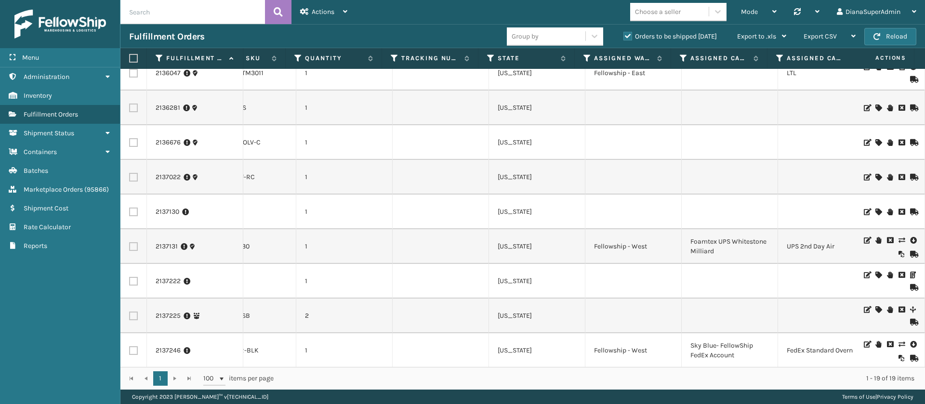
scroll to position [0, 637]
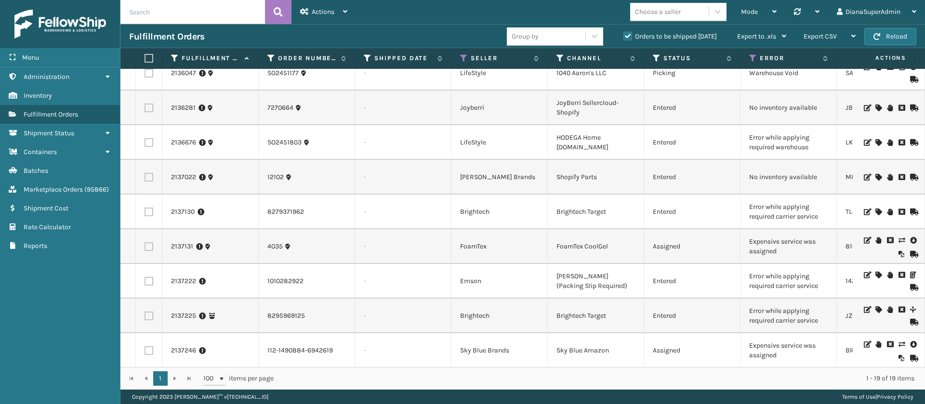
click at [898, 240] on icon at bounding box center [901, 240] width 6 height 7
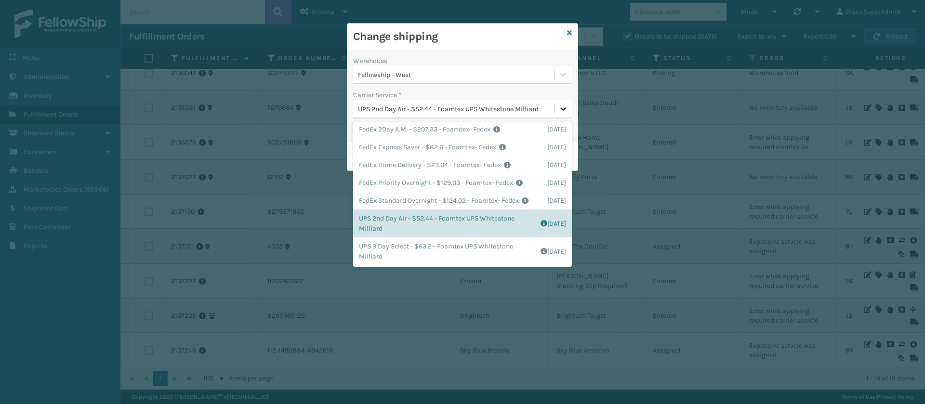
click at [560, 111] on icon at bounding box center [563, 109] width 10 height 10
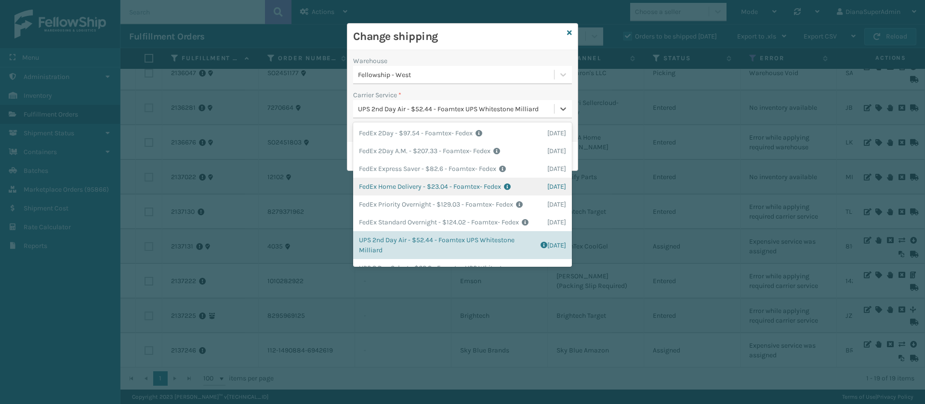
click at [393, 194] on div "FedEx Home Delivery - $23.04 - Foamtex- Fedex Shipping Cost $23.04 Surplus Cost…" at bounding box center [462, 187] width 219 height 18
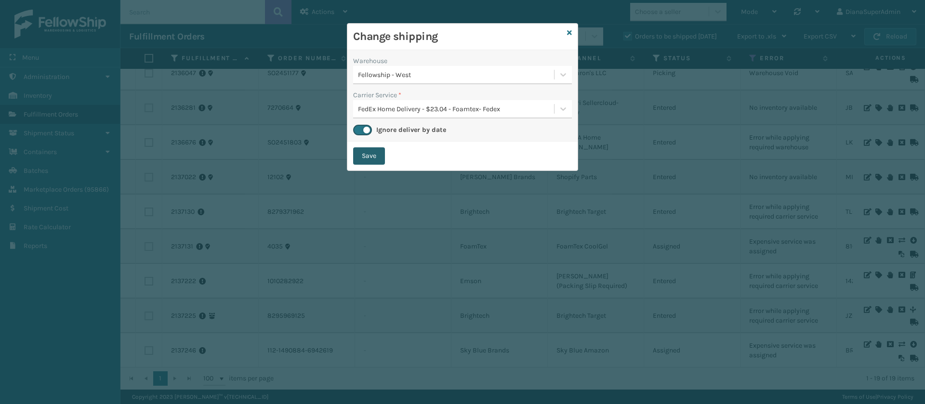
click at [365, 158] on button "Save" at bounding box center [369, 155] width 32 height 17
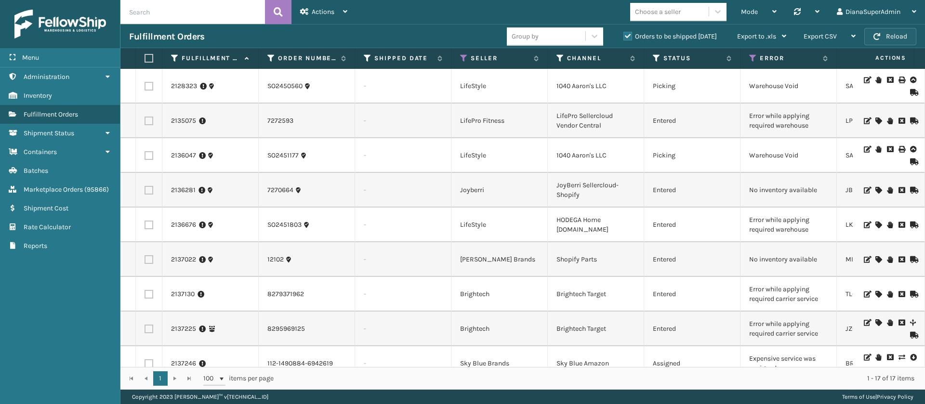
click at [897, 28] on button "Reload" at bounding box center [890, 36] width 52 height 17
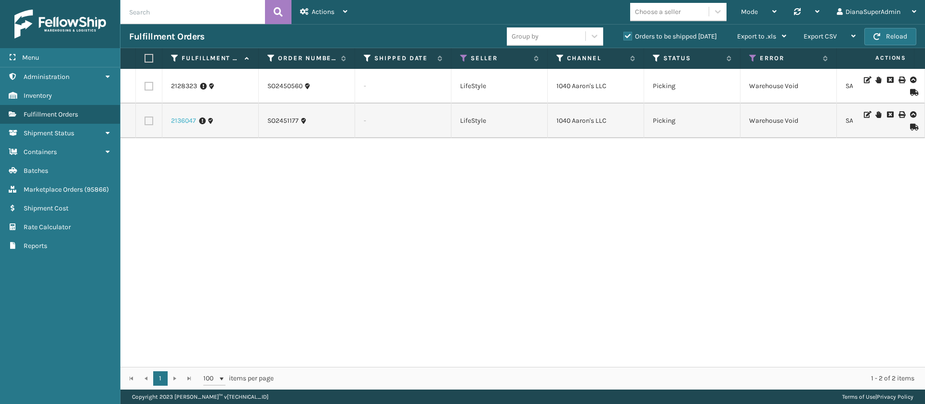
click at [186, 125] on link "2136047" at bounding box center [183, 121] width 25 height 10
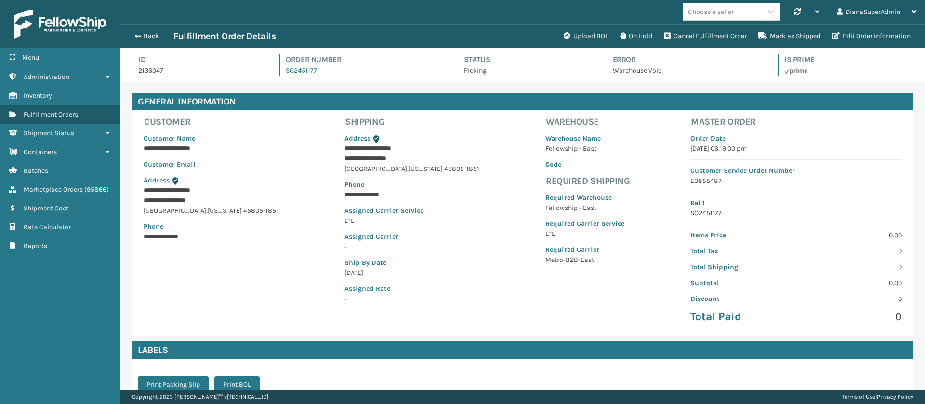
scroll to position [23, 804]
